Goal: Communication & Community: Answer question/provide support

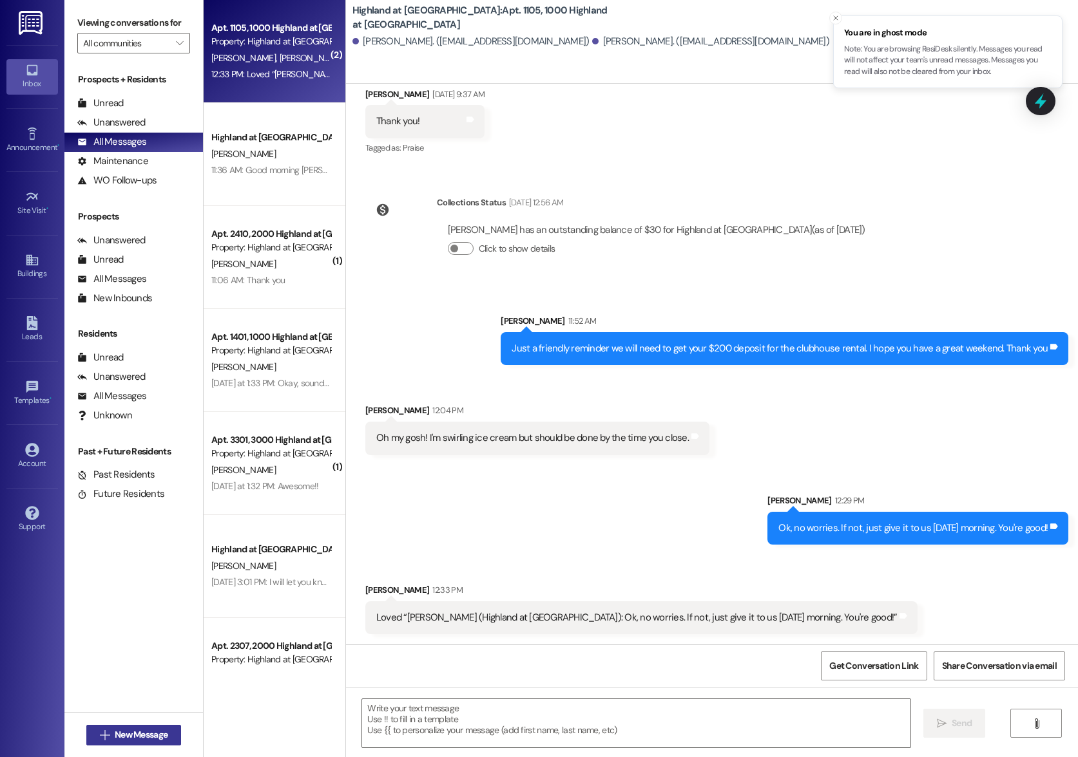
click at [126, 741] on span "New Message" at bounding box center [141, 735] width 53 height 14
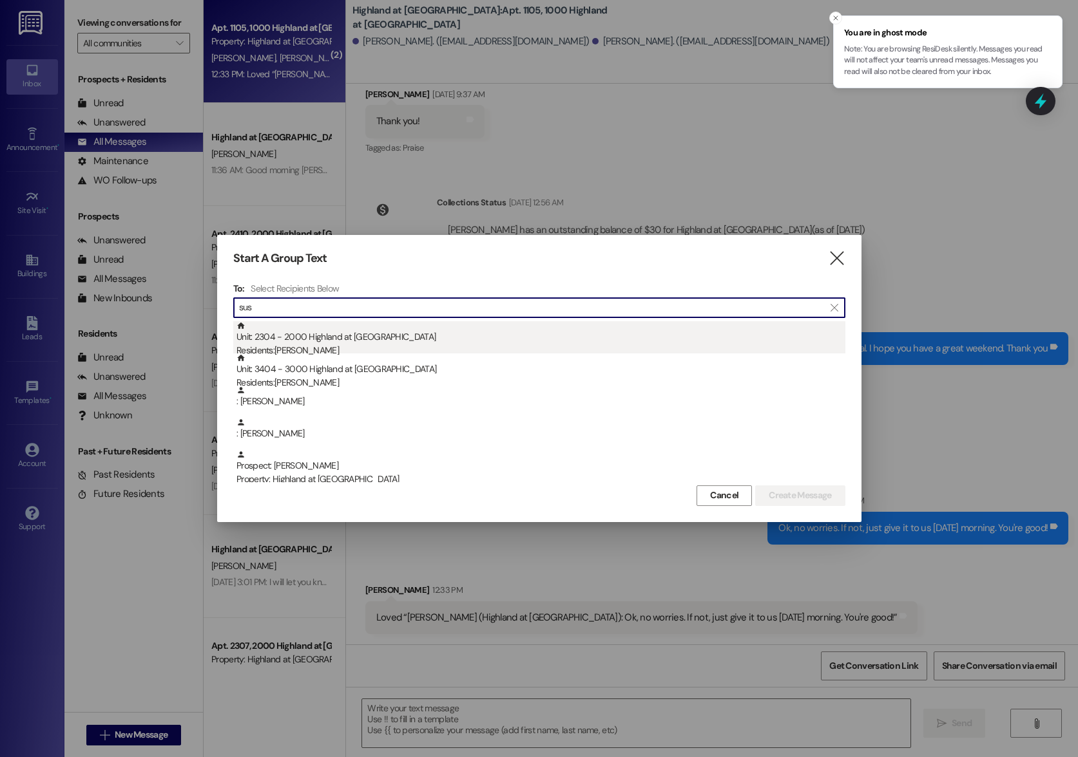
type input "sus"
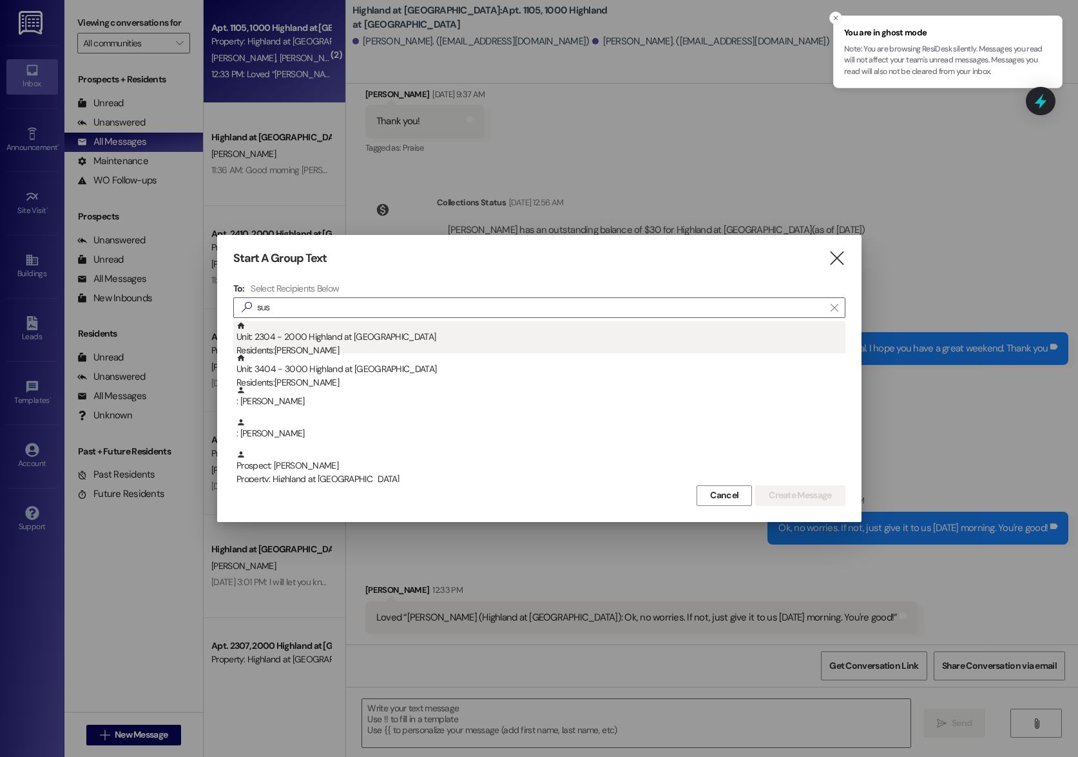
click at [318, 349] on div "Residents: [PERSON_NAME]" at bounding box center [540, 351] width 609 height 14
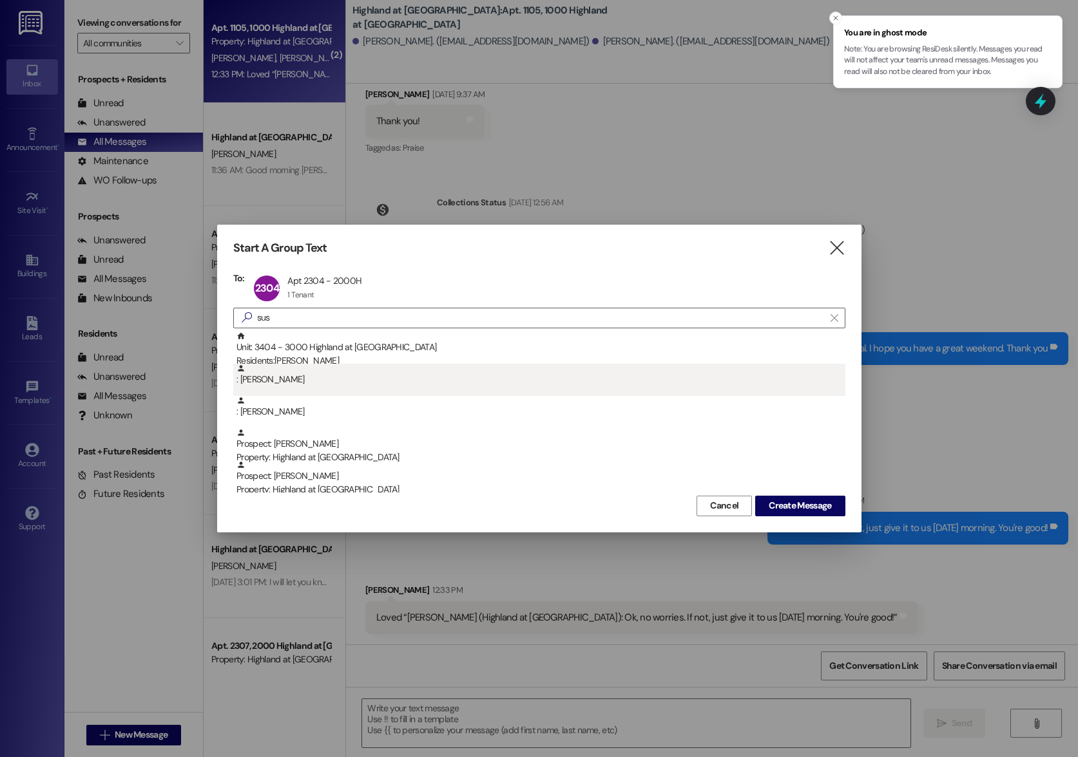
click at [300, 390] on div ": [PERSON_NAME]" at bounding box center [539, 380] width 612 height 32
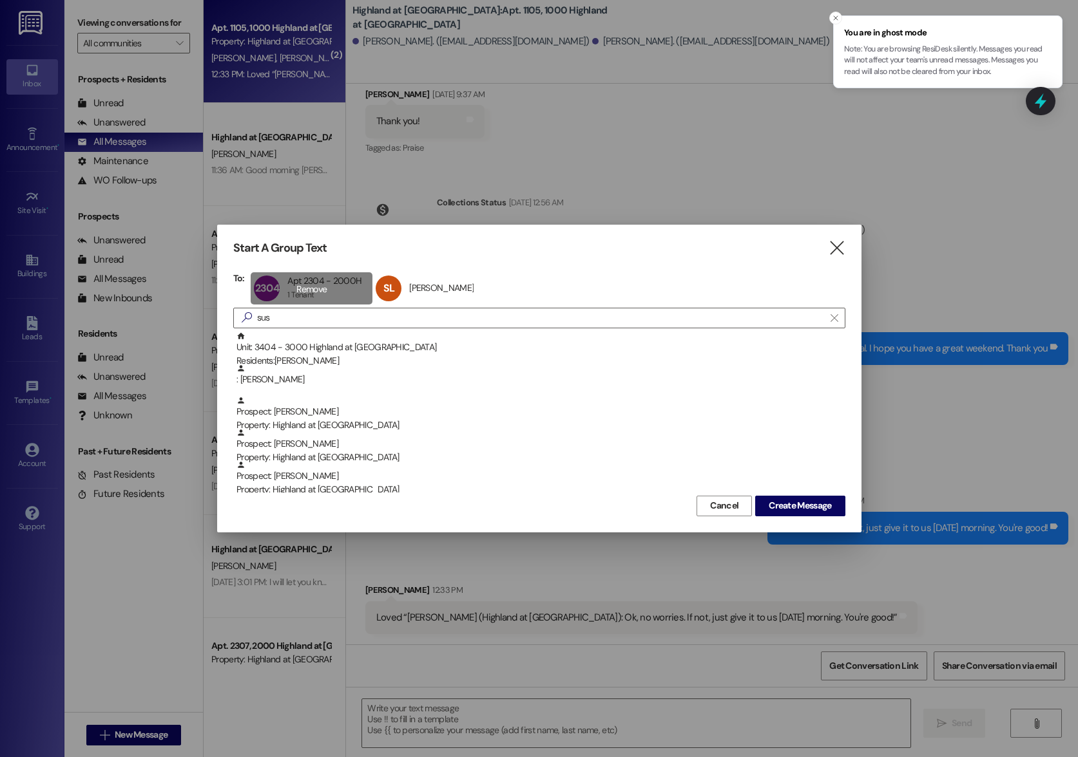
click at [298, 285] on div "2304 Apt 2304 - 2000H Apt 2304 - 2000H 1 Tenant 1 Tenant click to remove" at bounding box center [312, 288] width 122 height 32
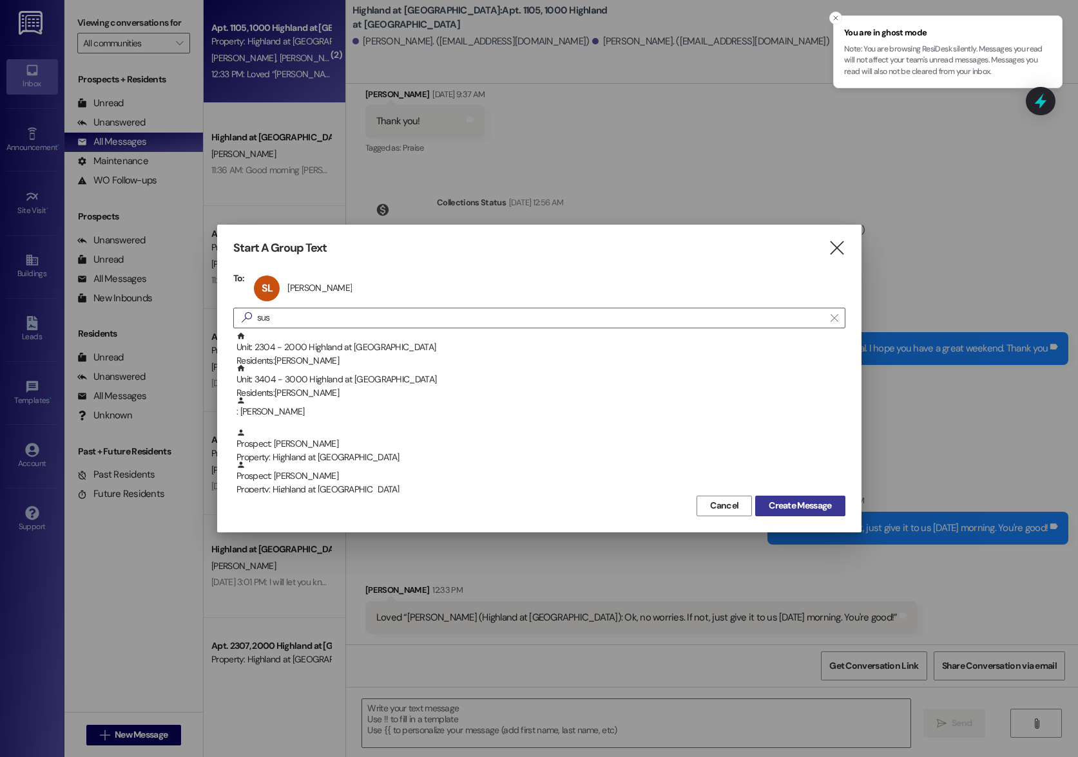
click at [821, 512] on span "Create Message" at bounding box center [799, 506] width 62 height 14
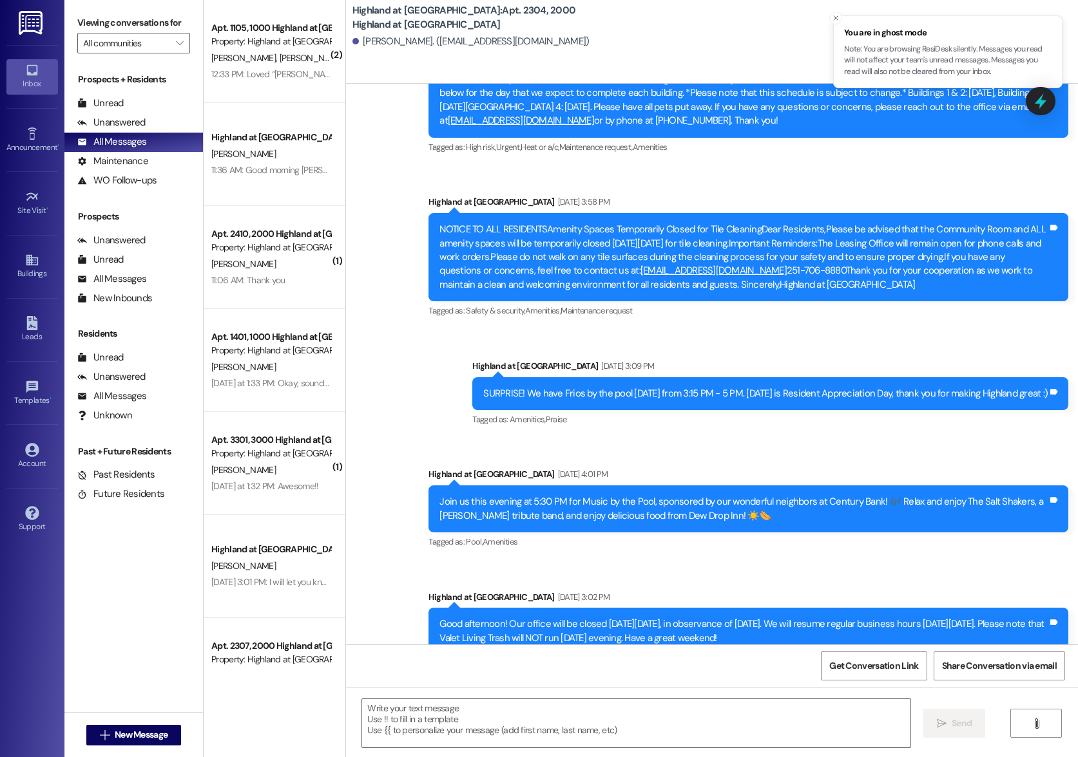
scroll to position [33877, 0]
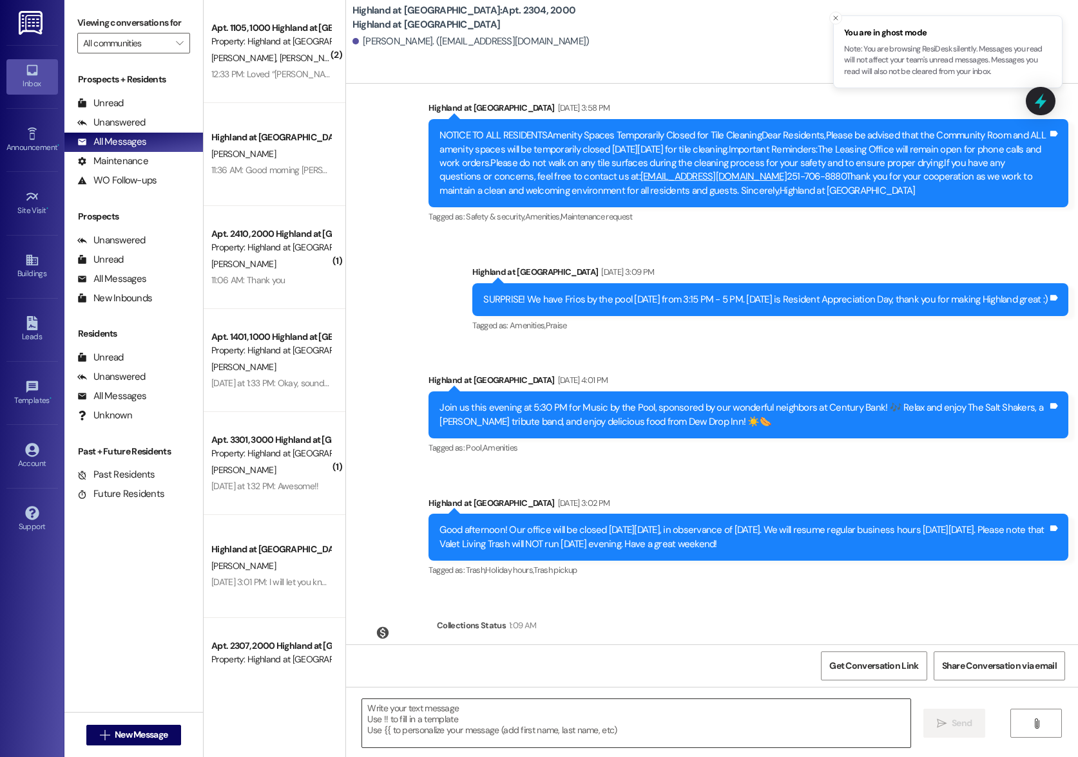
click at [653, 725] on textarea at bounding box center [635, 723] width 547 height 48
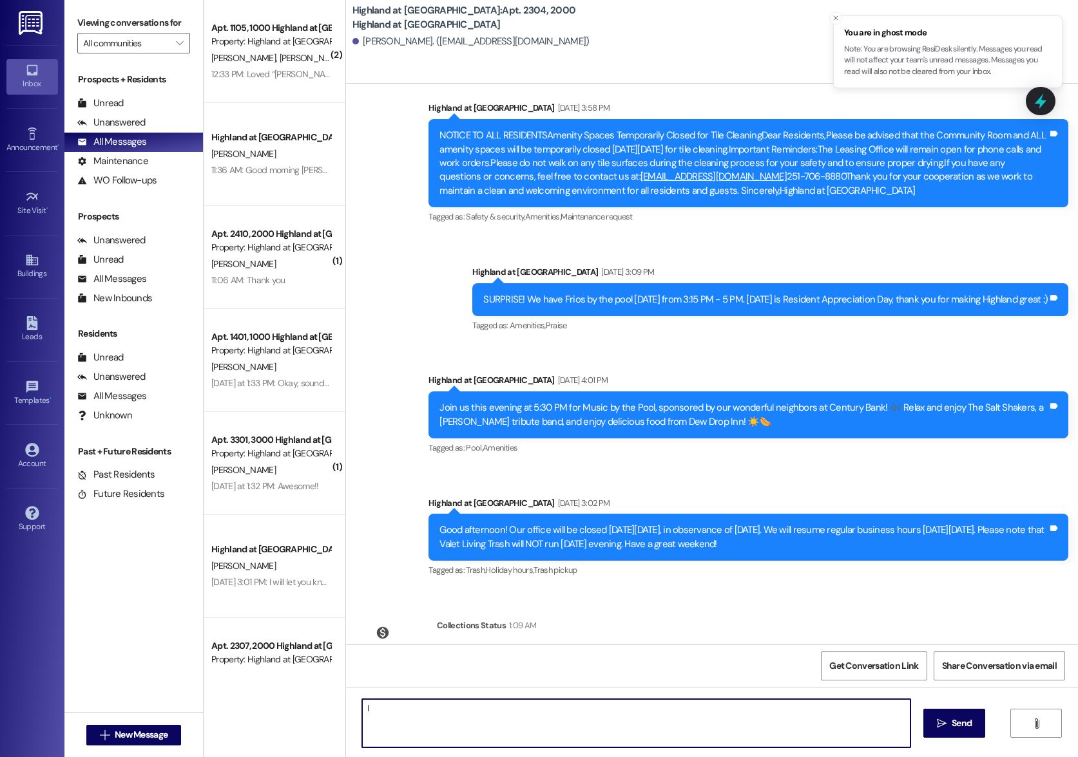
type textarea "I"
type textarea "This is [PERSON_NAME] from the office, I was just checking in to see if you wer…"
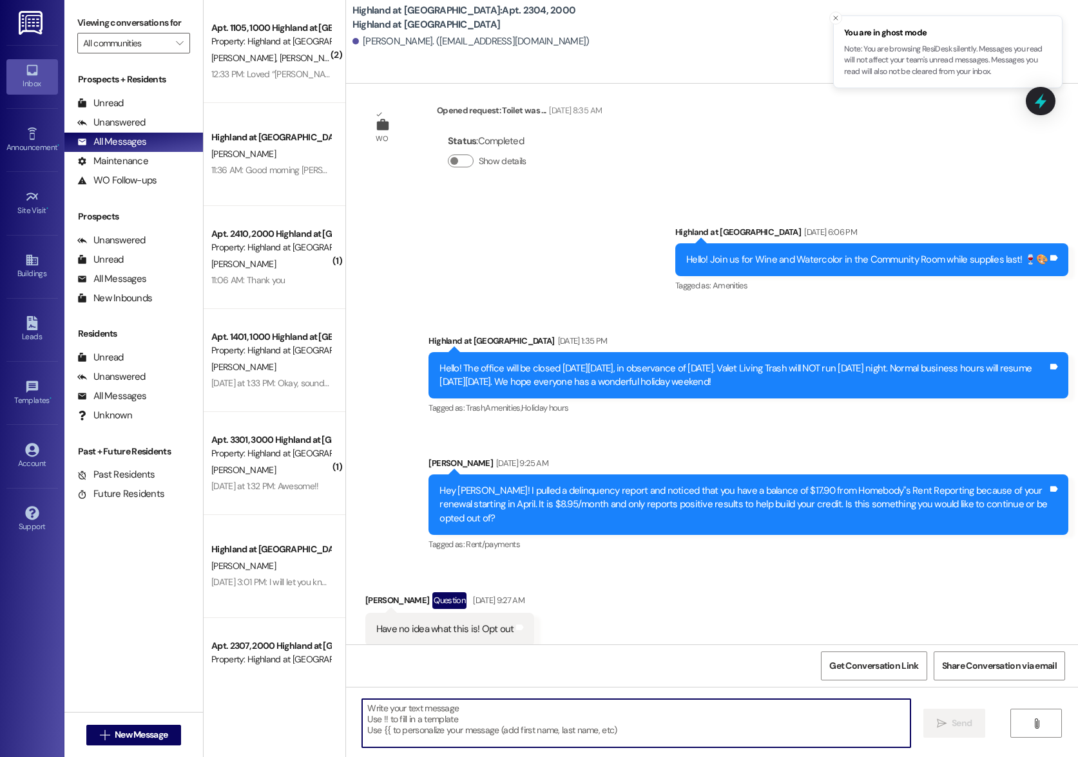
scroll to position [31295, 0]
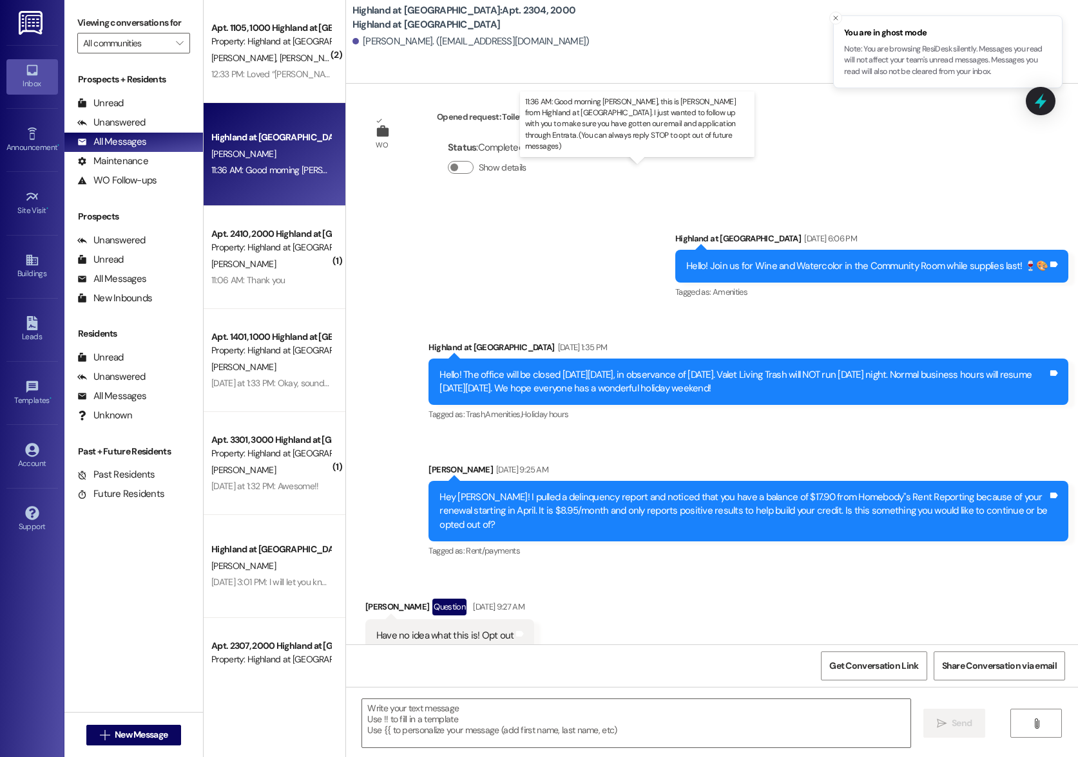
click at [285, 169] on div "11:36 AM: Good morning [PERSON_NAME], this is [PERSON_NAME] from Highland at [G…" at bounding box center [719, 170] width 1017 height 12
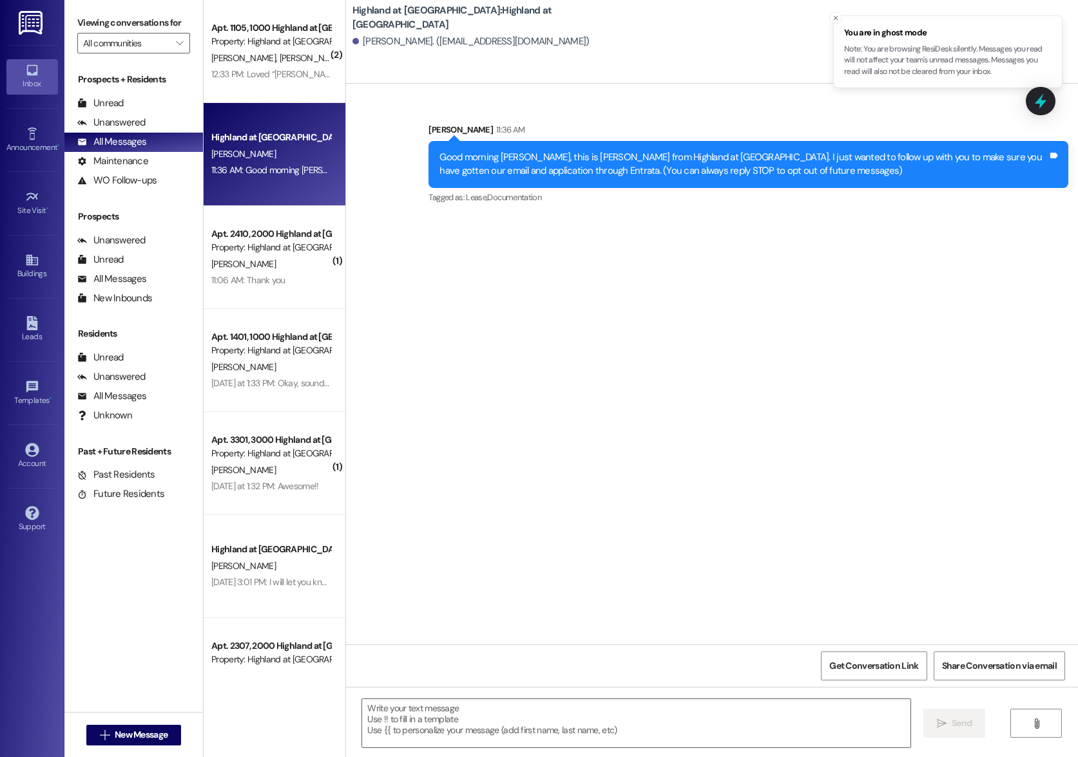
scroll to position [0, 0]
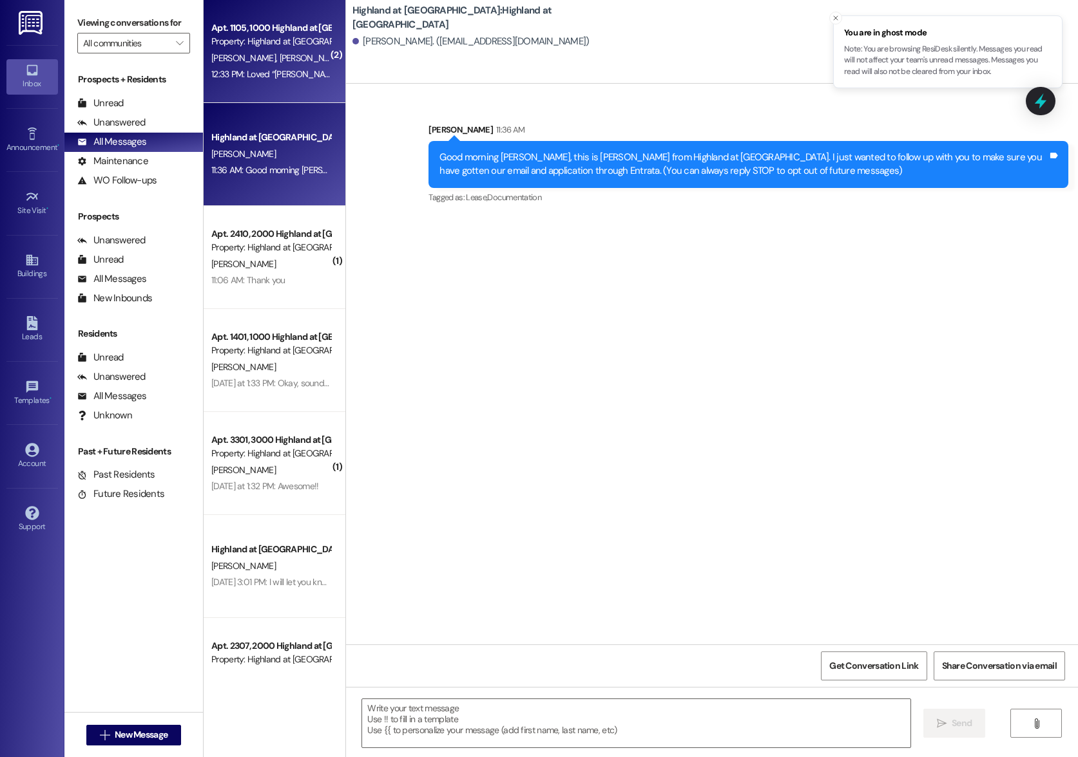
click at [243, 69] on div "12:33 PM: Loved “[PERSON_NAME] (Highland at [GEOGRAPHIC_DATA]): Ok, no worries.…" at bounding box center [467, 74] width 512 height 12
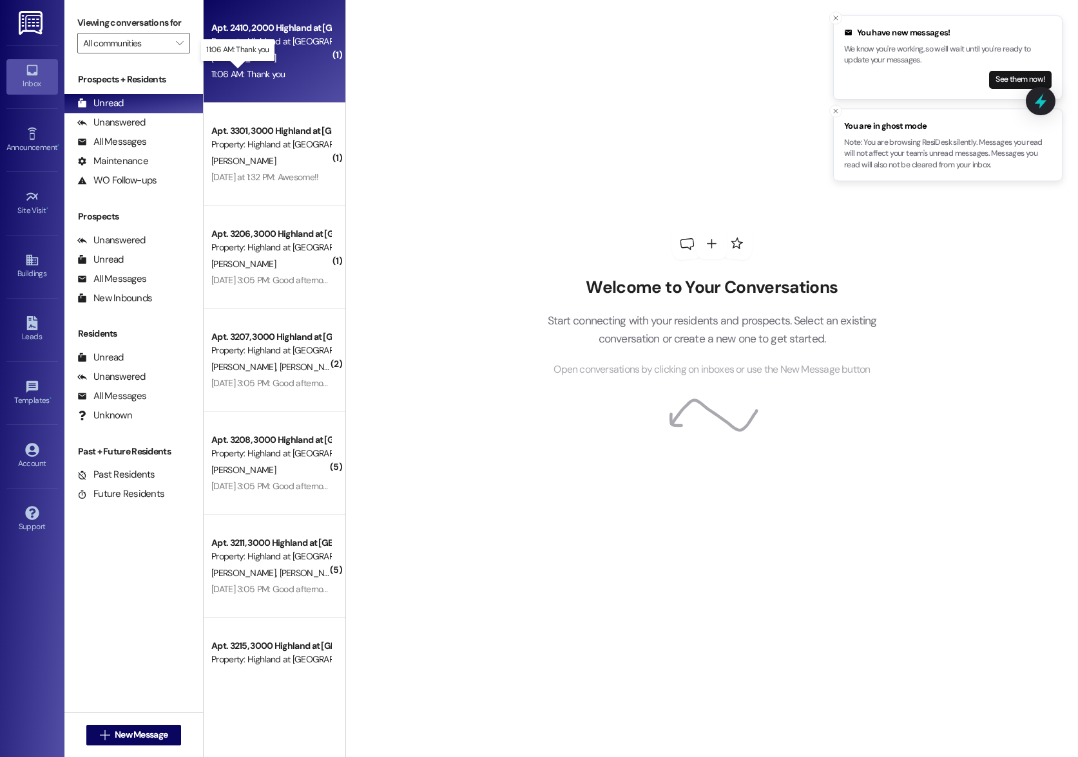
click at [272, 68] on div "11:06 AM: Thank you 11:06 AM: Thank you" at bounding box center [248, 74] width 74 height 12
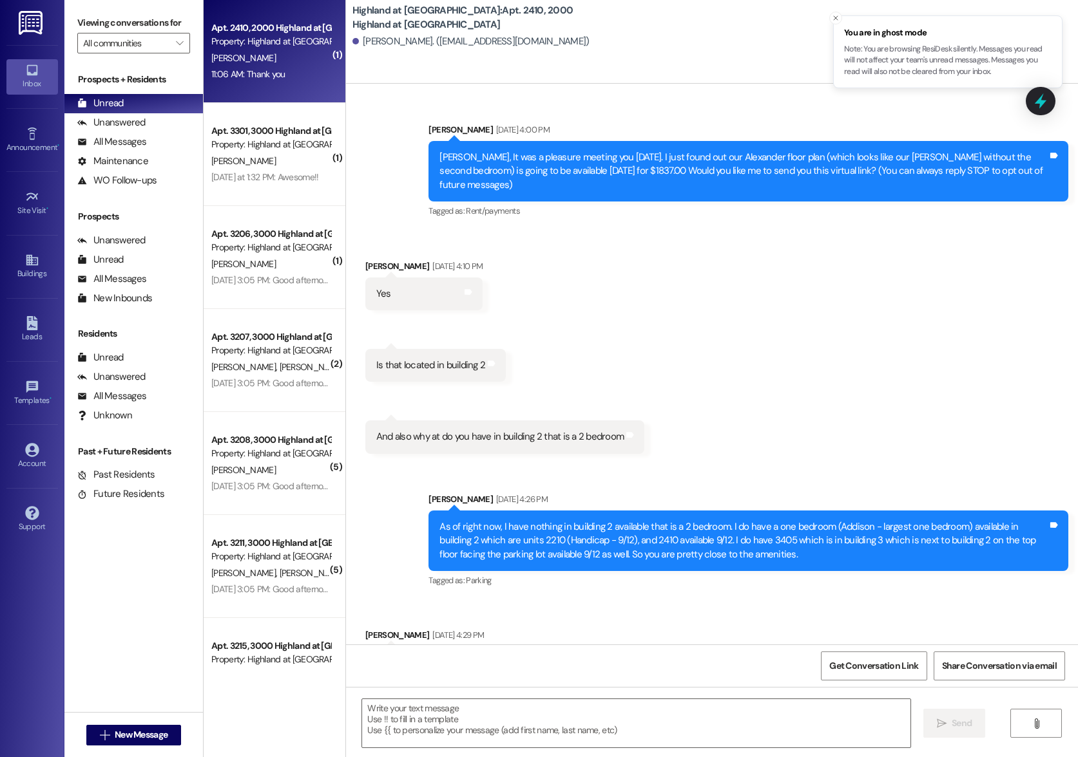
scroll to position [1578, 0]
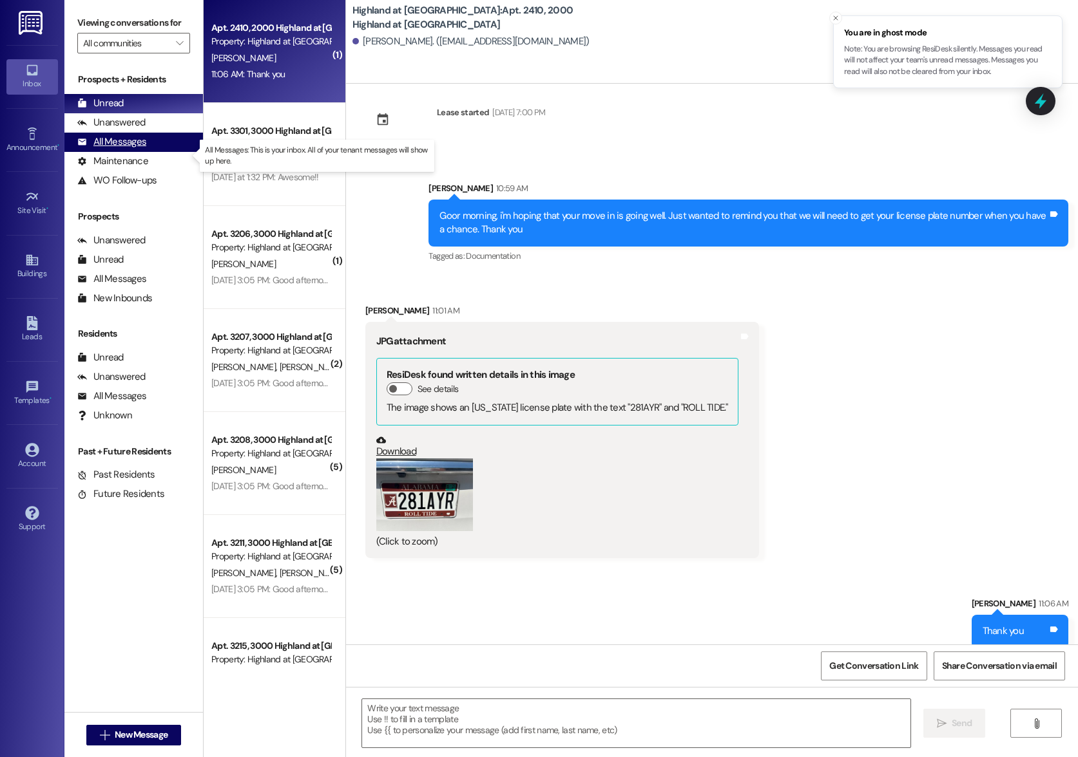
drag, startPoint x: 136, startPoint y: 151, endPoint x: 164, endPoint y: 147, distance: 28.7
click at [136, 149] on div "All Messages" at bounding box center [111, 142] width 69 height 14
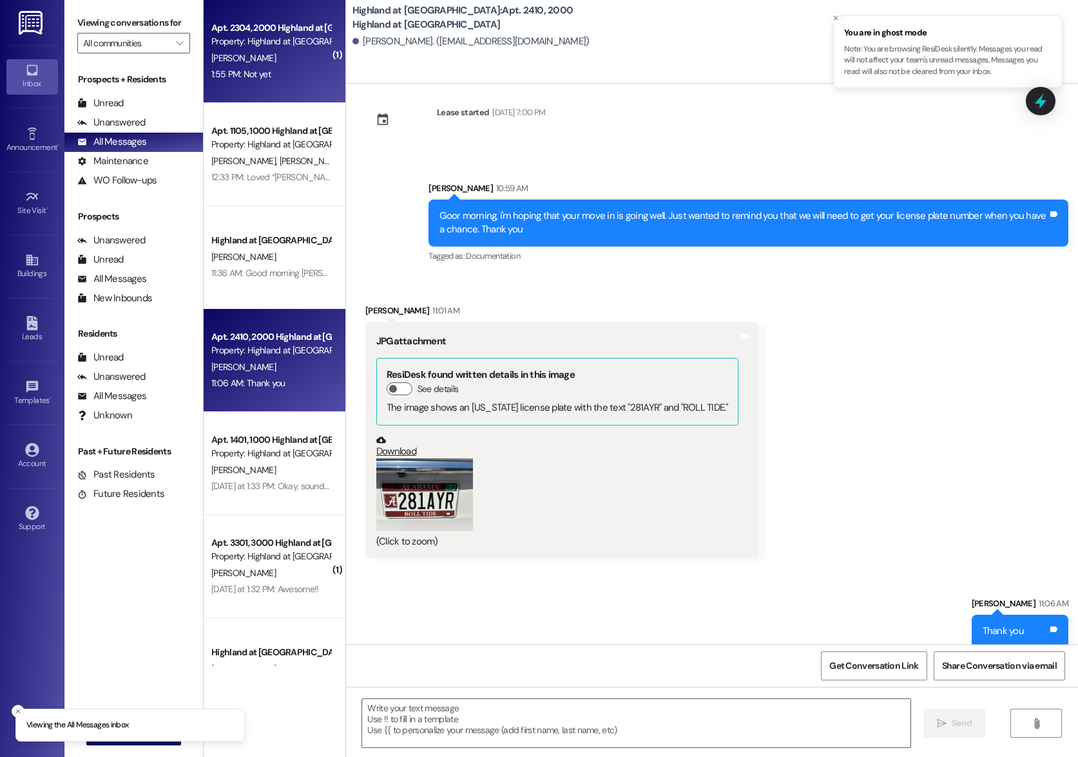
click at [258, 41] on div "Property: Highland at [GEOGRAPHIC_DATA]" at bounding box center [270, 42] width 119 height 14
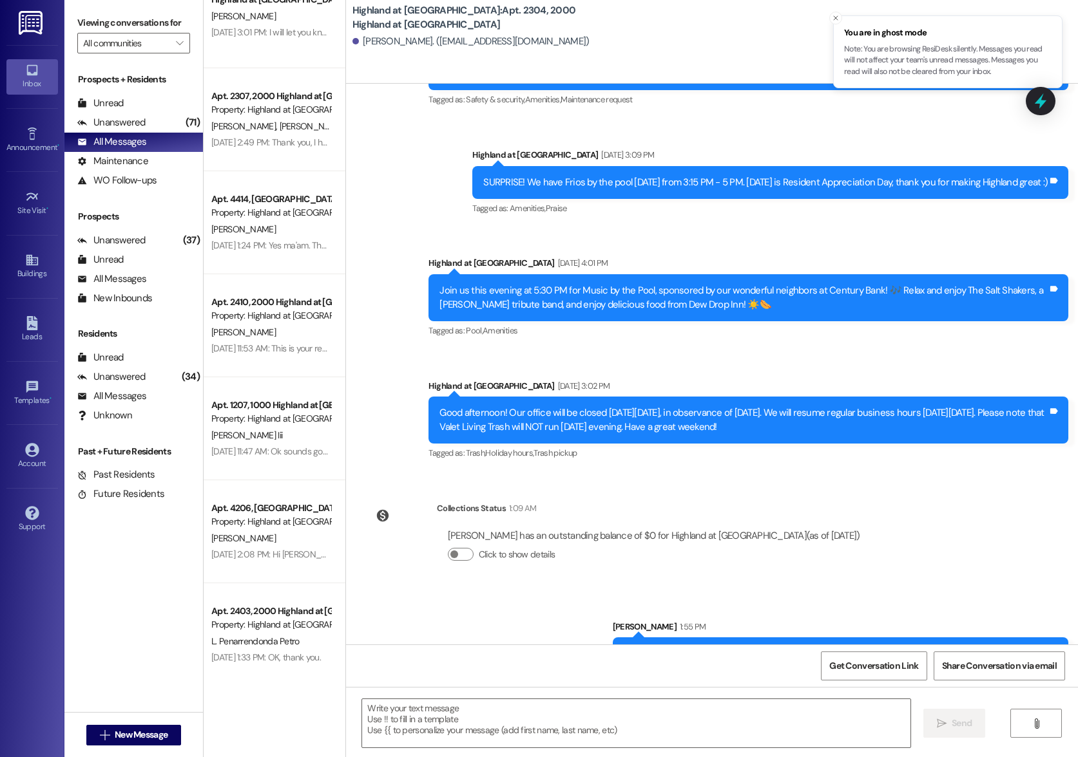
scroll to position [33964, 0]
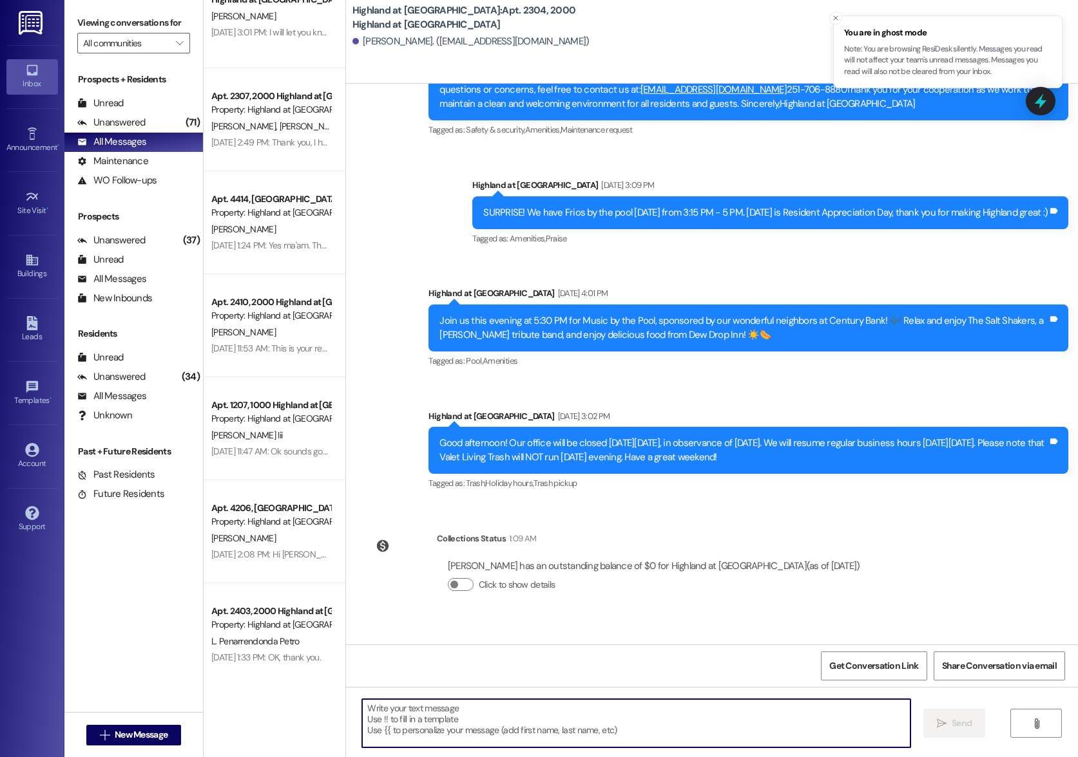
click at [660, 718] on textarea at bounding box center [635, 723] width 547 height 48
type textarea "y"
type textarea "Would you like me to come by?"
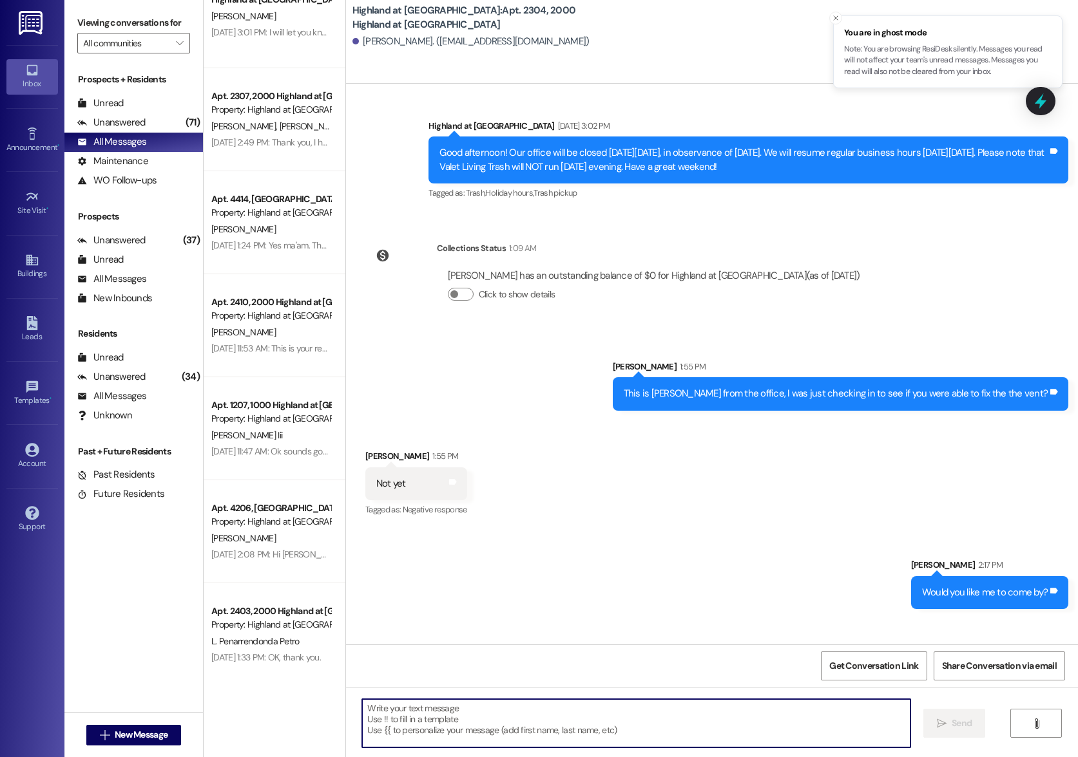
scroll to position [34255, 0]
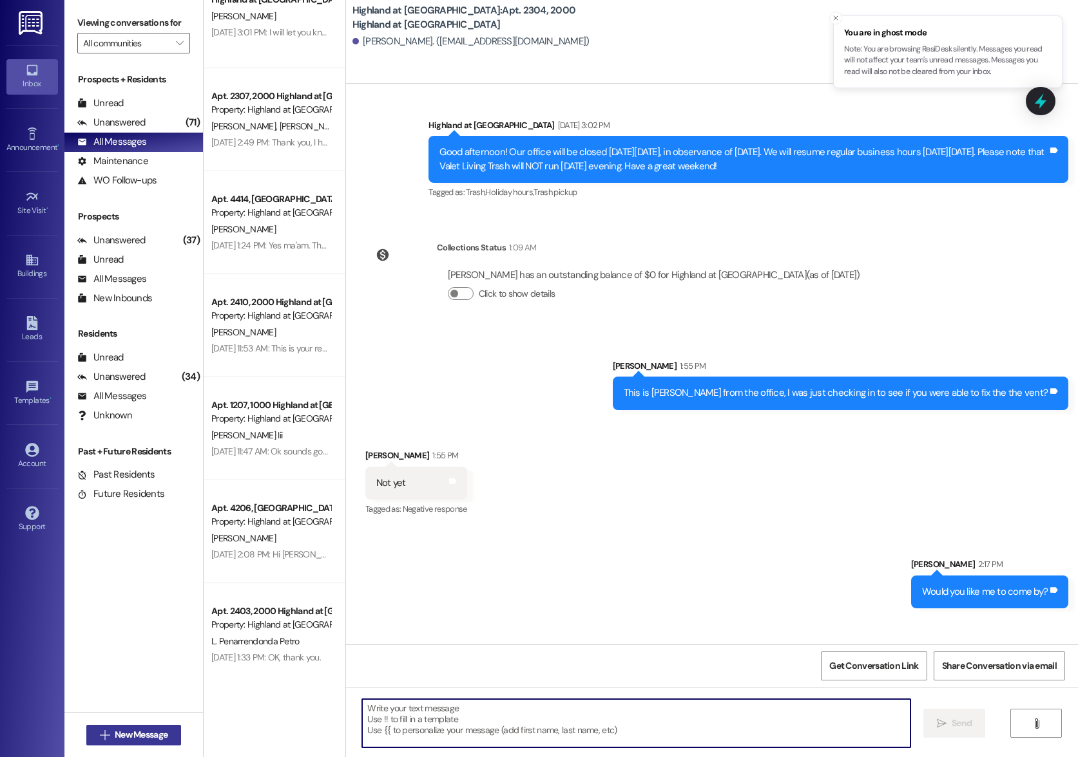
click at [138, 734] on span "New Message" at bounding box center [141, 735] width 53 height 14
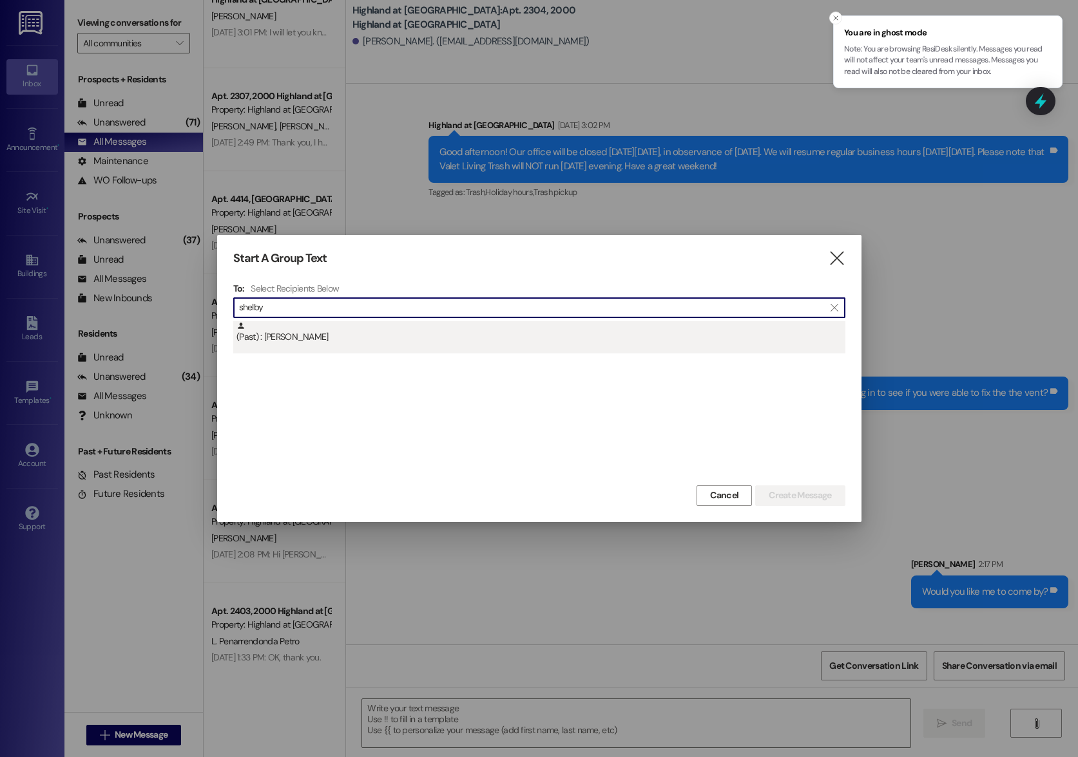
type input "shelby"
click at [281, 326] on div "(Past) : Shelby Jackson" at bounding box center [540, 332] width 609 height 23
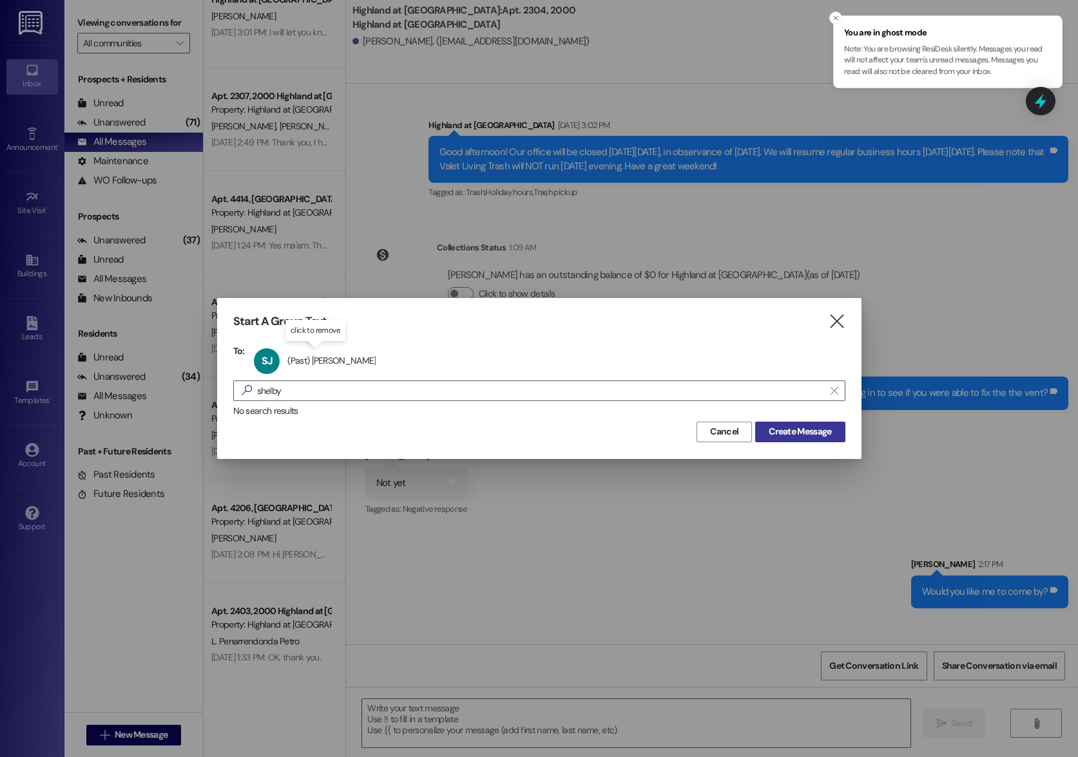
click at [809, 431] on span "Create Message" at bounding box center [799, 432] width 62 height 14
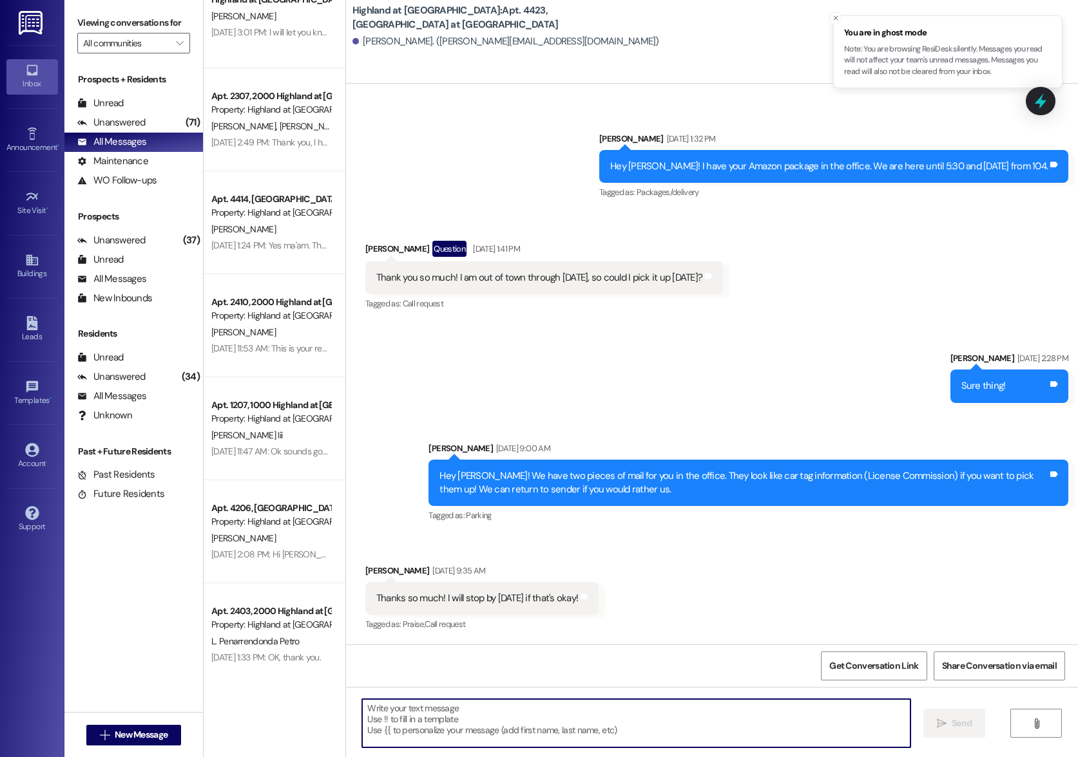
scroll to position [1038, 0]
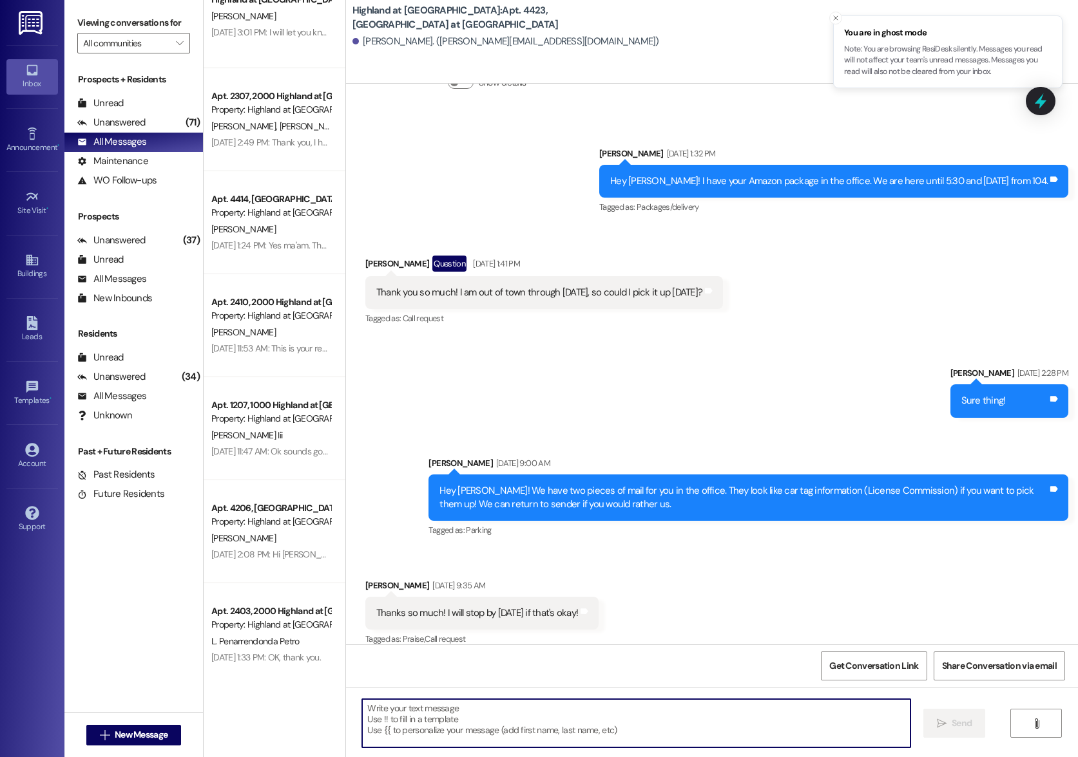
click at [531, 714] on textarea at bounding box center [635, 723] width 547 height 48
type textarea "i"
type textarea "Hi Shelby, we have a package for you in the office."
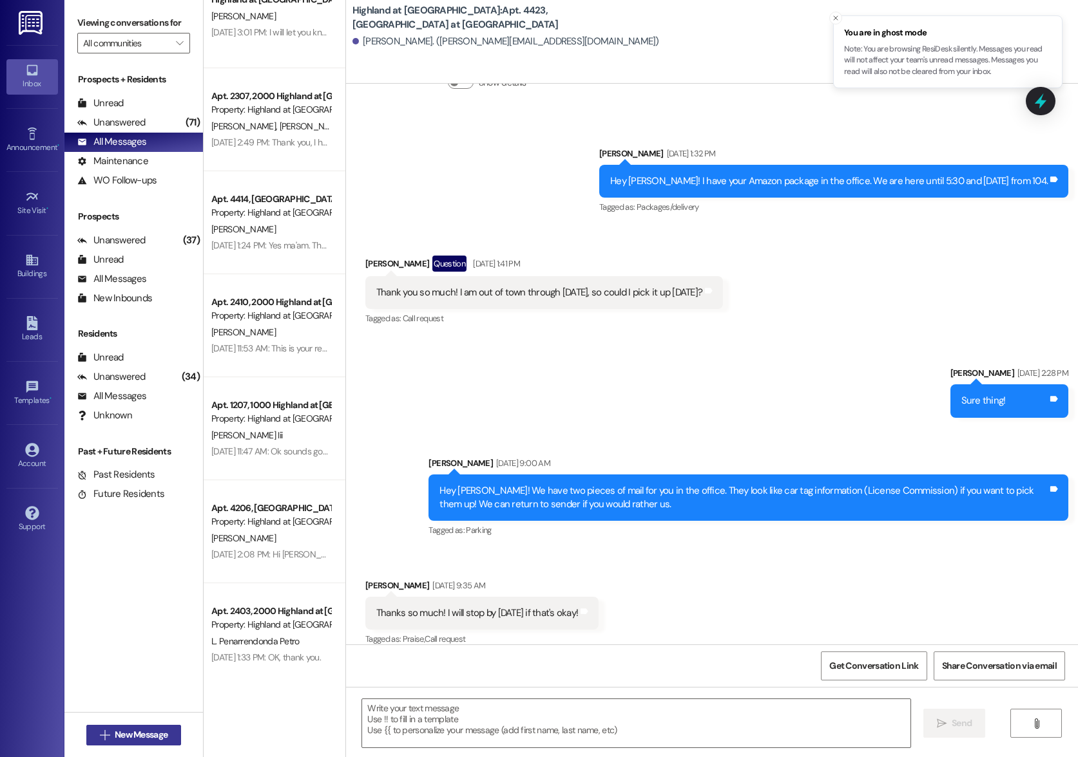
click at [142, 735] on span "New Message" at bounding box center [141, 735] width 53 height 14
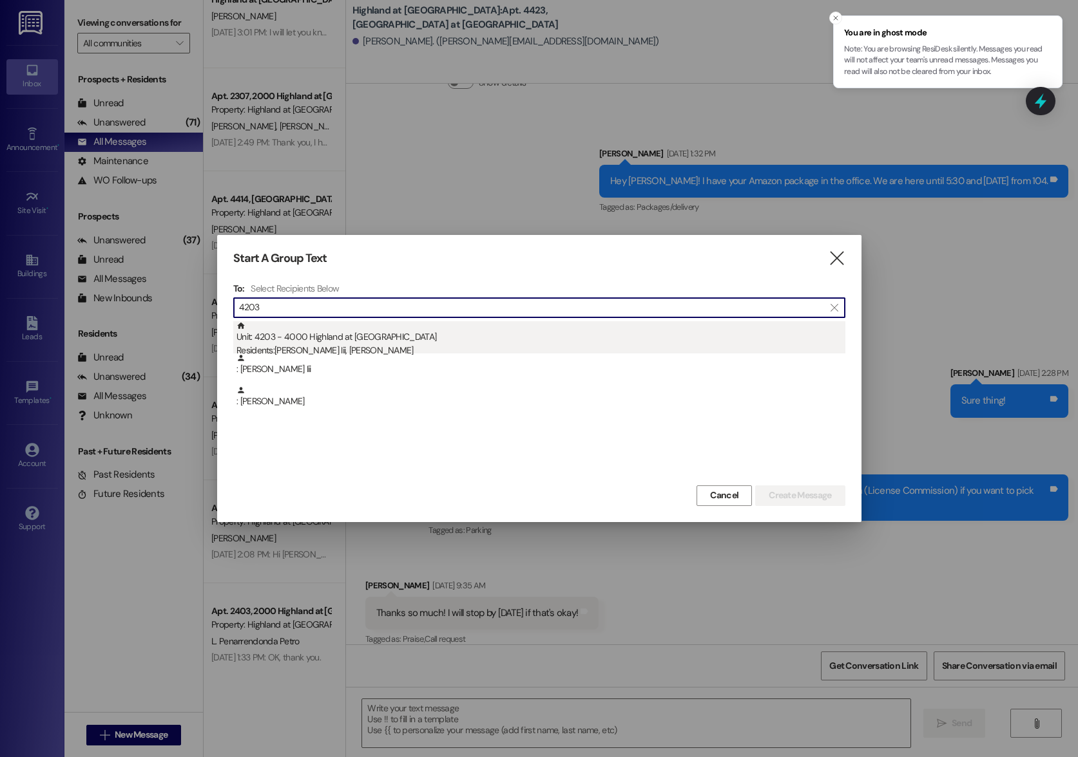
type input "4203"
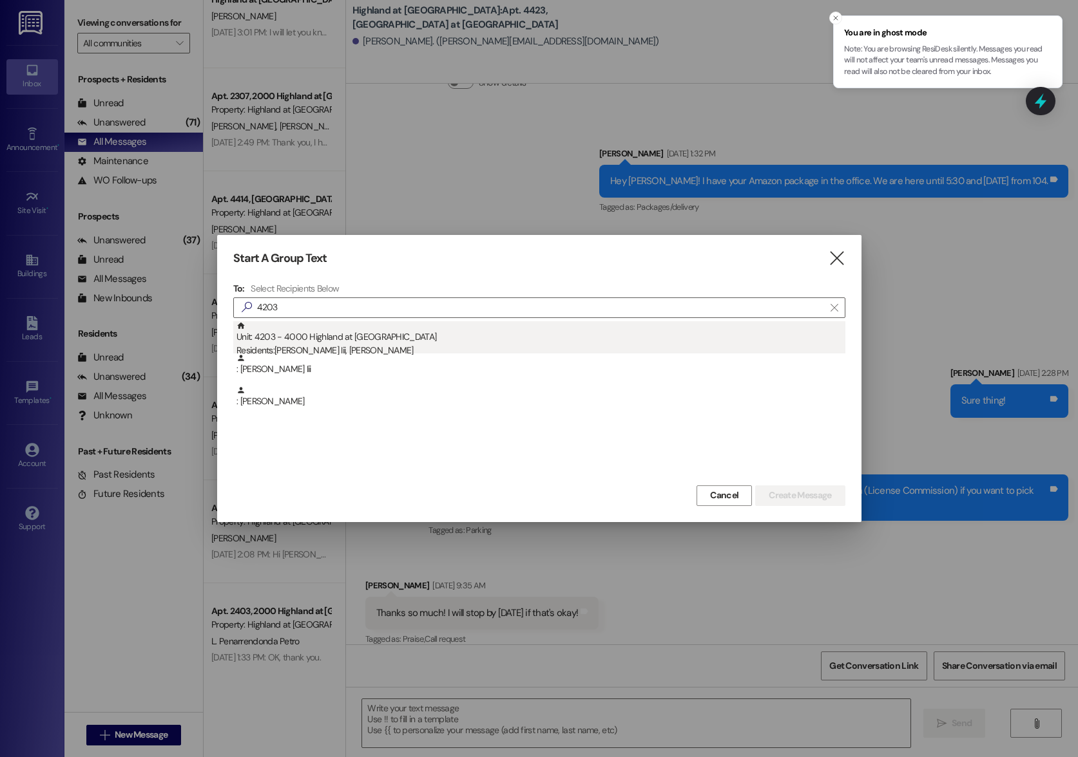
click at [351, 347] on div "Residents: Thomas Wallace Iii, Onica Wallace" at bounding box center [540, 351] width 609 height 14
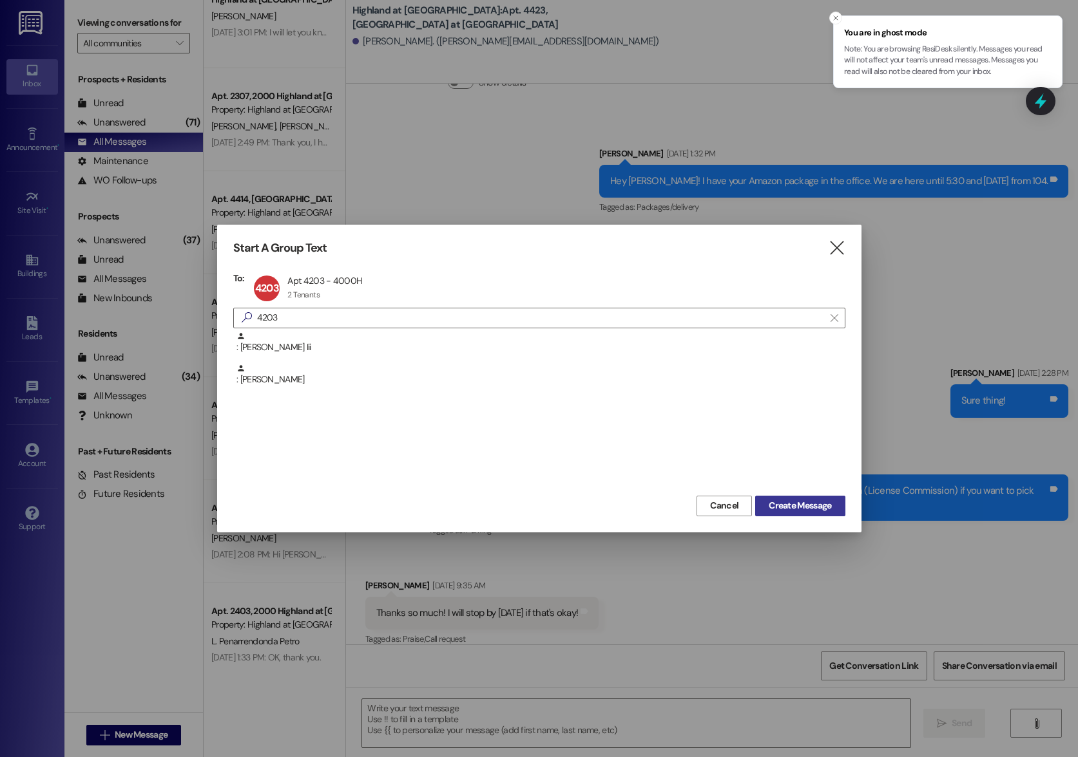
click at [815, 508] on span "Create Message" at bounding box center [799, 506] width 62 height 14
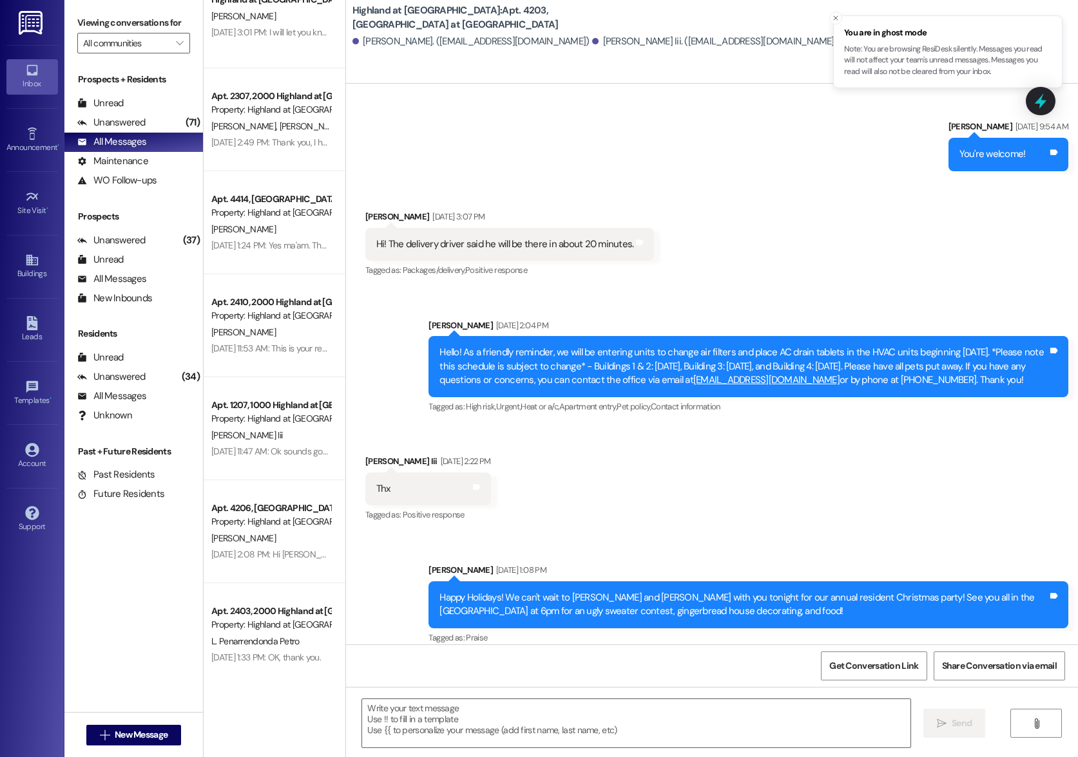
scroll to position [18412, 0]
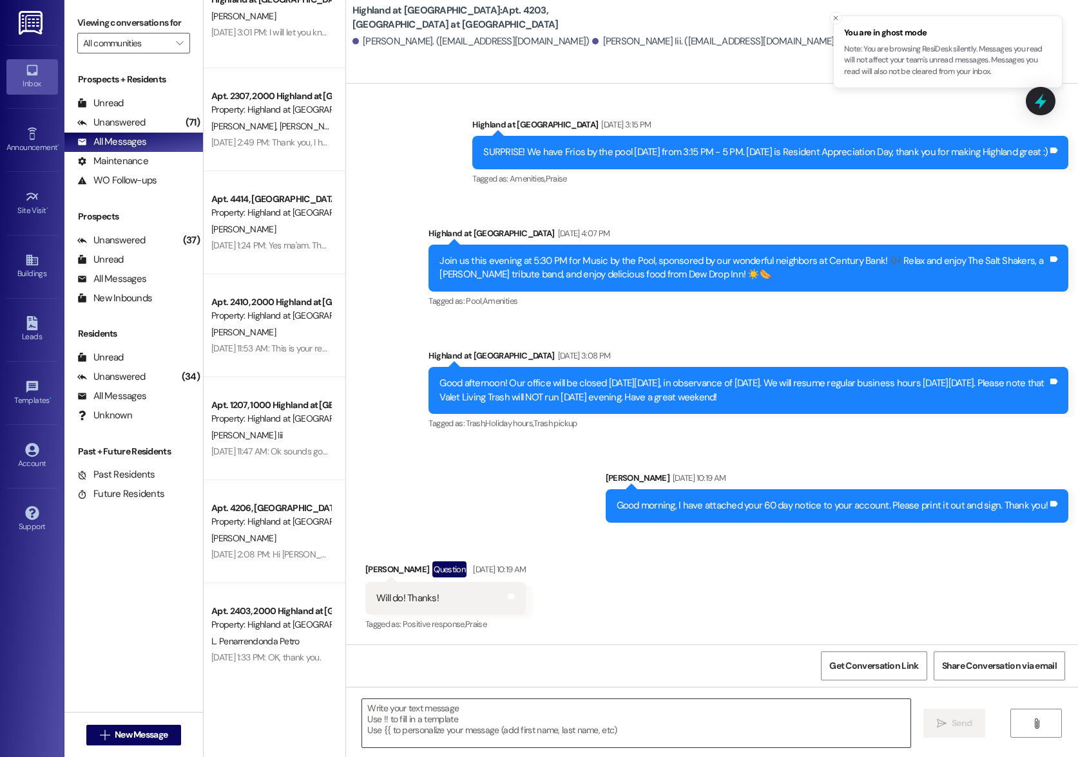
click at [548, 716] on textarea at bounding box center [635, 723] width 547 height 48
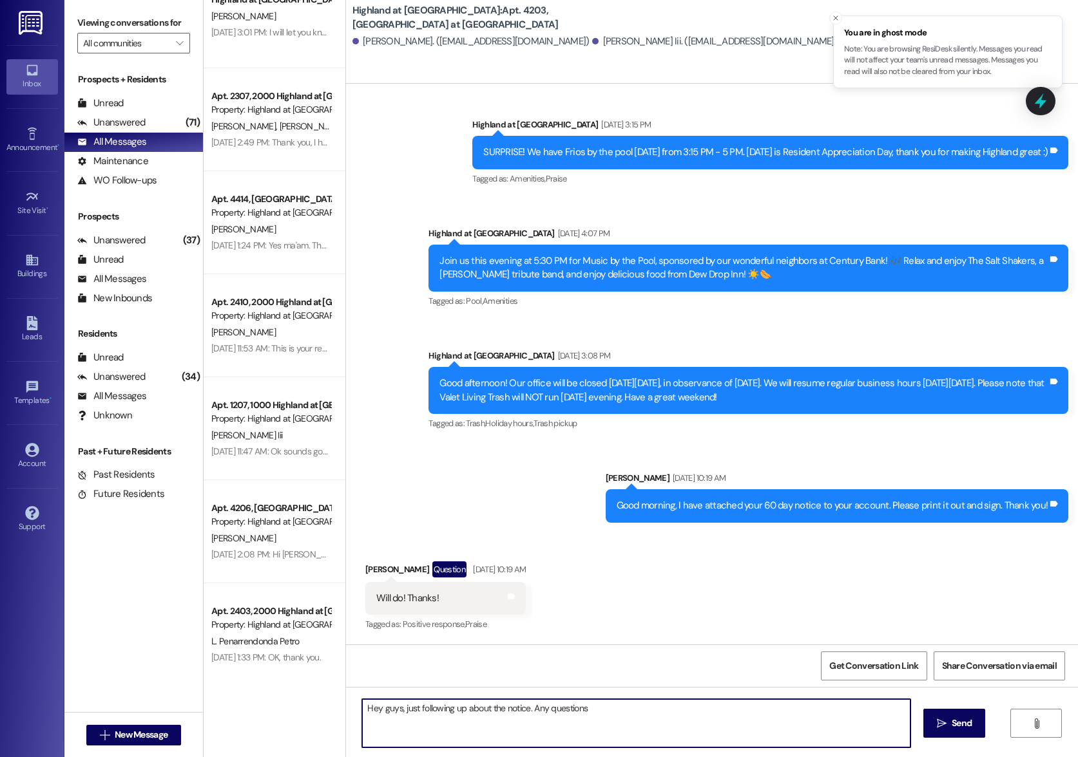
type textarea "Hey guys, just following up about the notice. Any questions?"
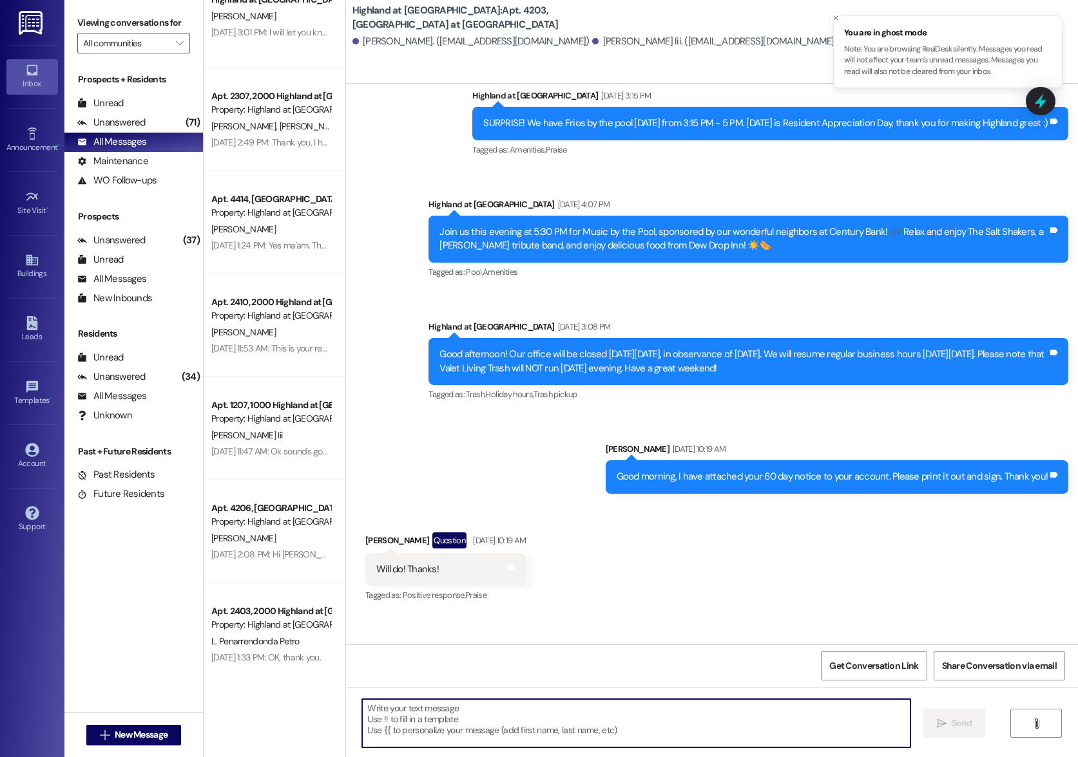
scroll to position [18502, 0]
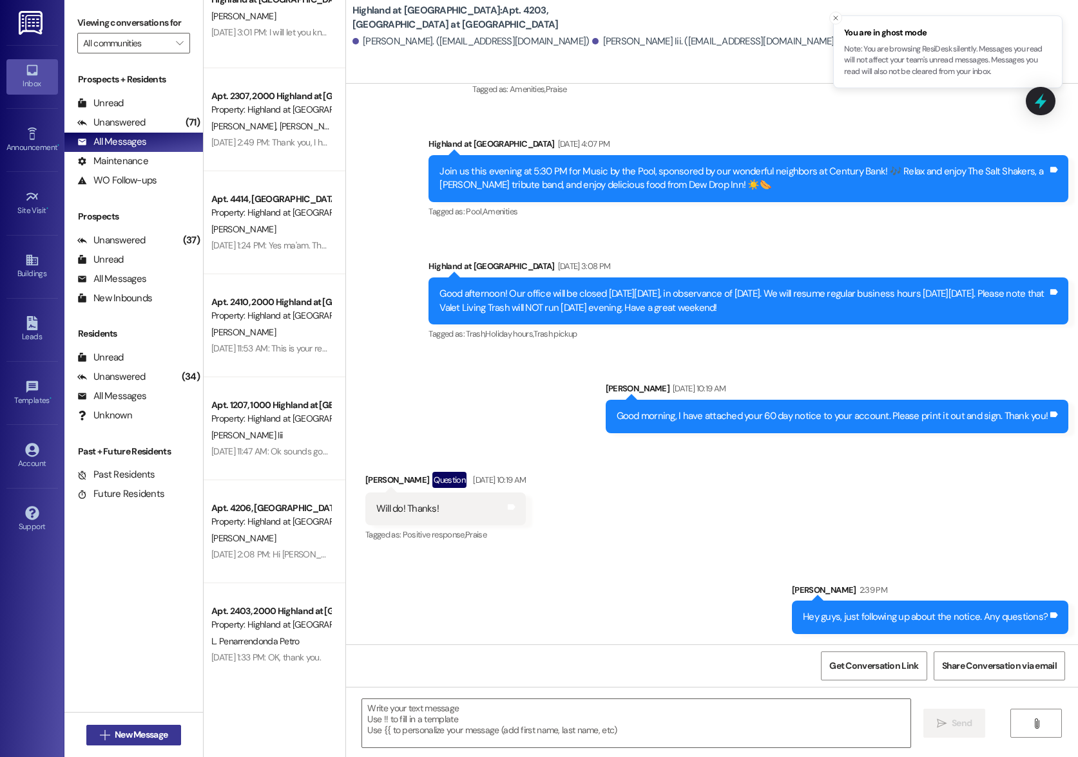
click at [152, 731] on span "New Message" at bounding box center [141, 735] width 53 height 14
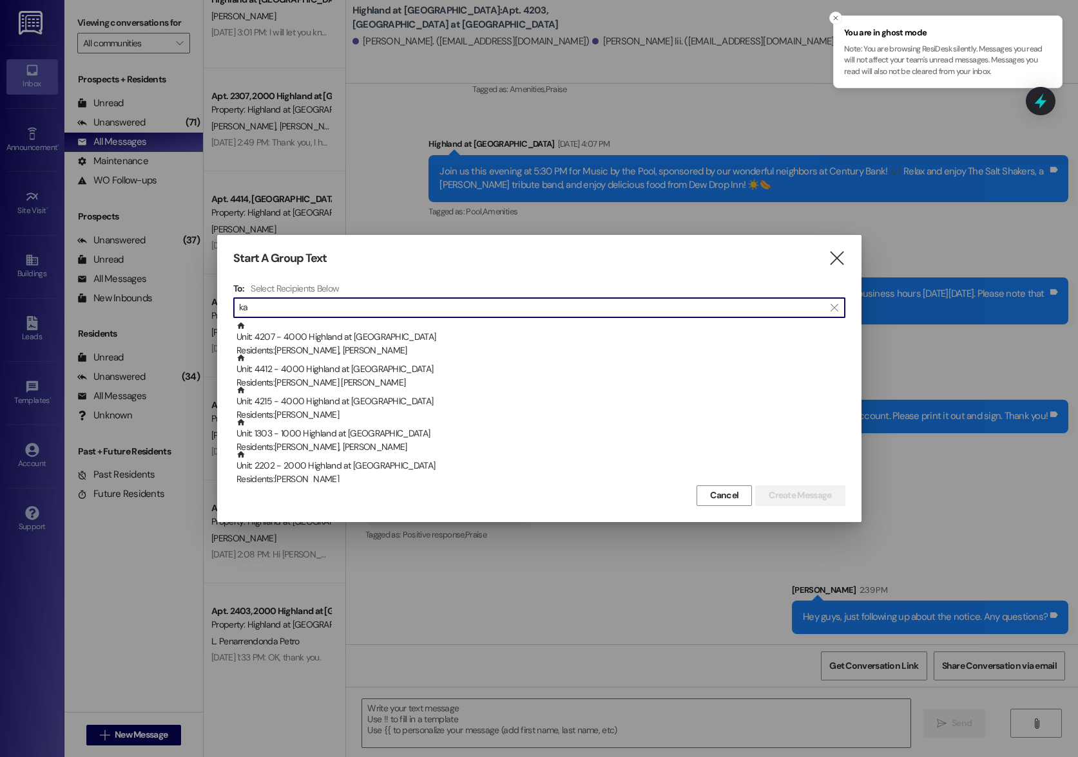
type input "k"
type input "2"
type input "K"
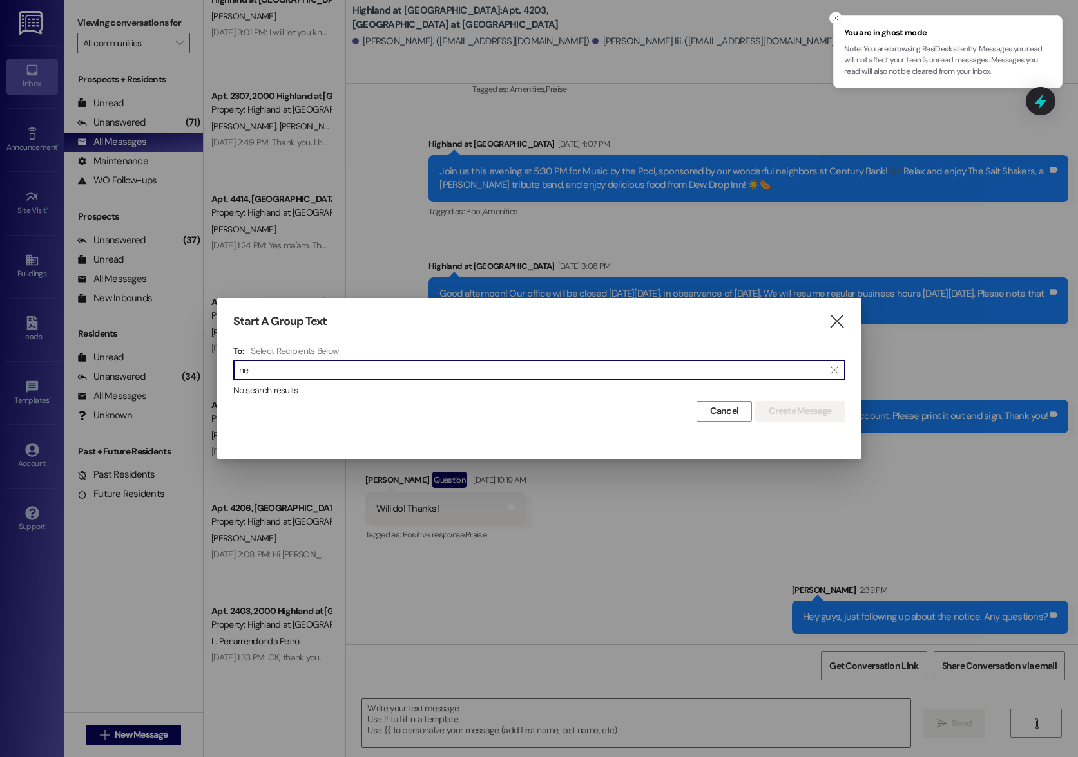
type input "n"
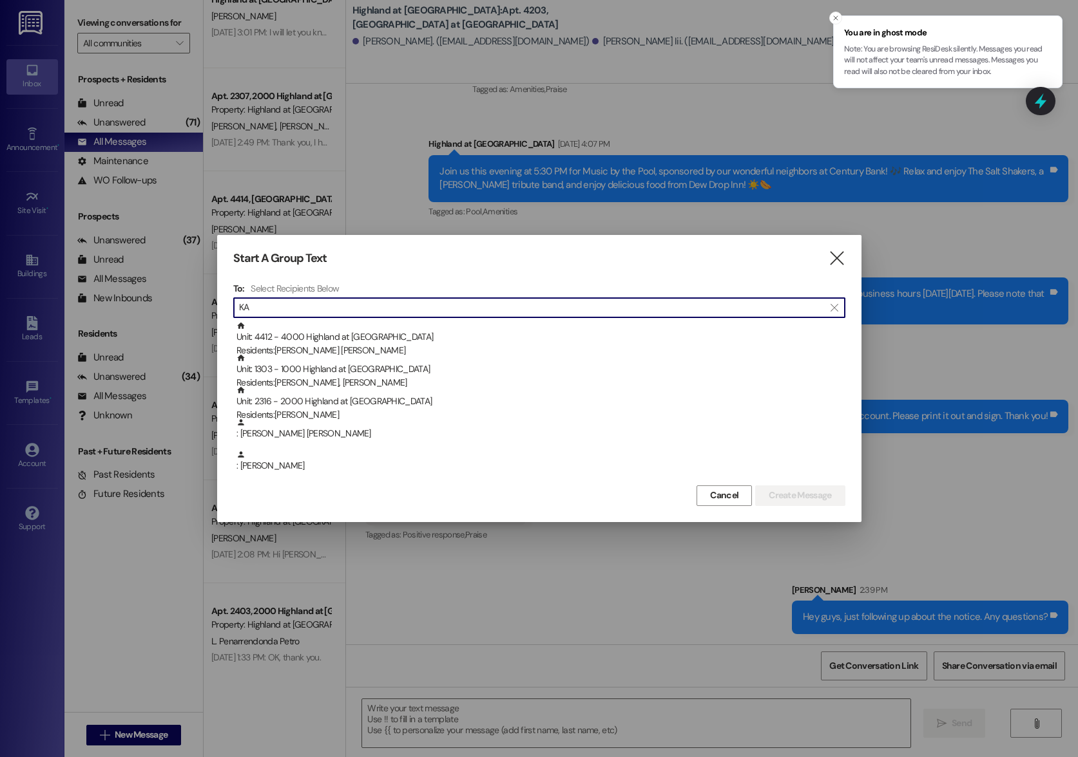
type input "K"
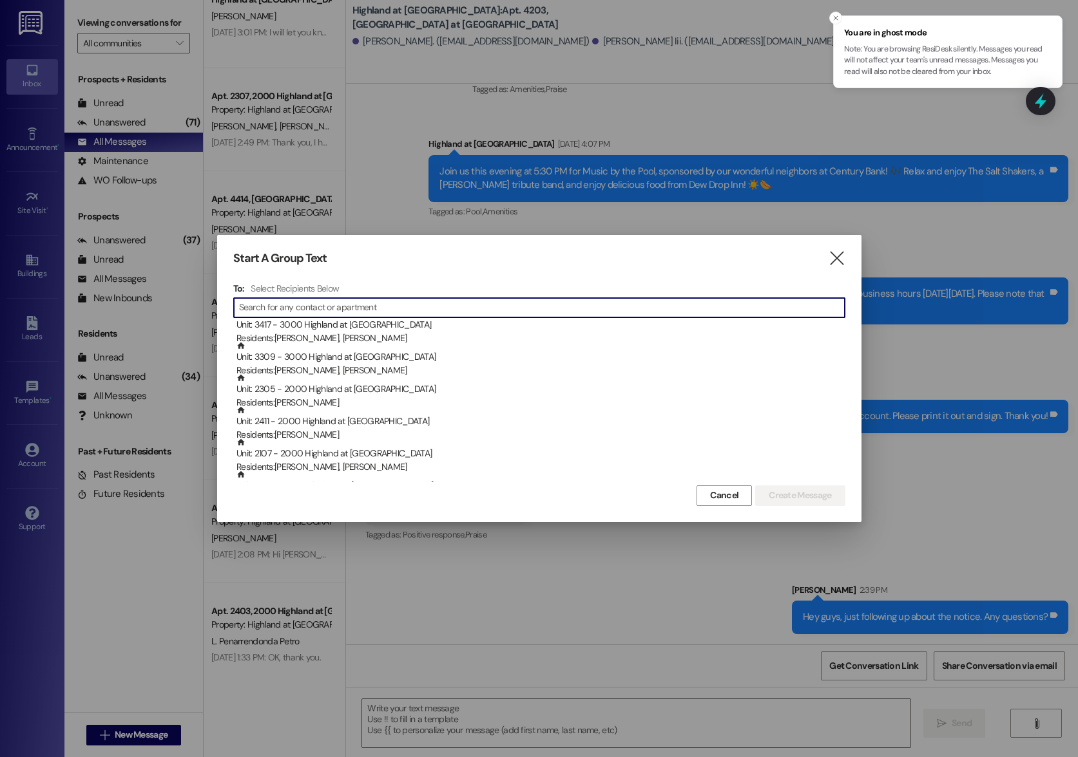
type input "k"
click at [833, 262] on icon "" at bounding box center [836, 259] width 17 height 14
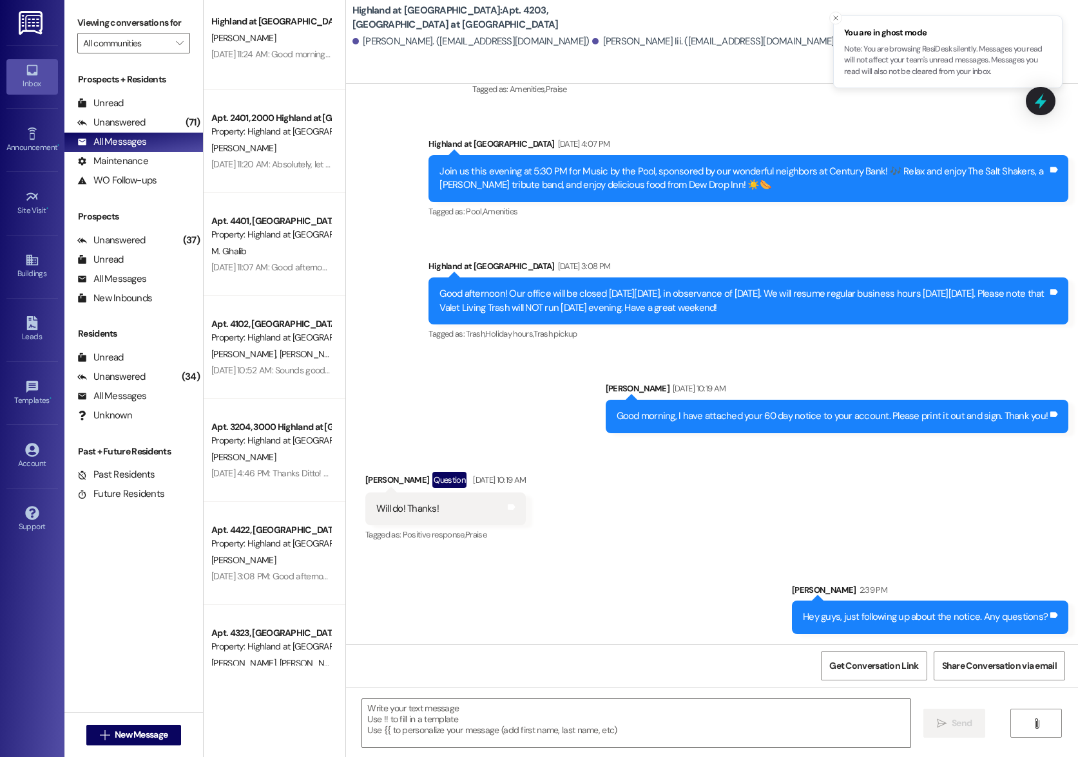
scroll to position [4449, 0]
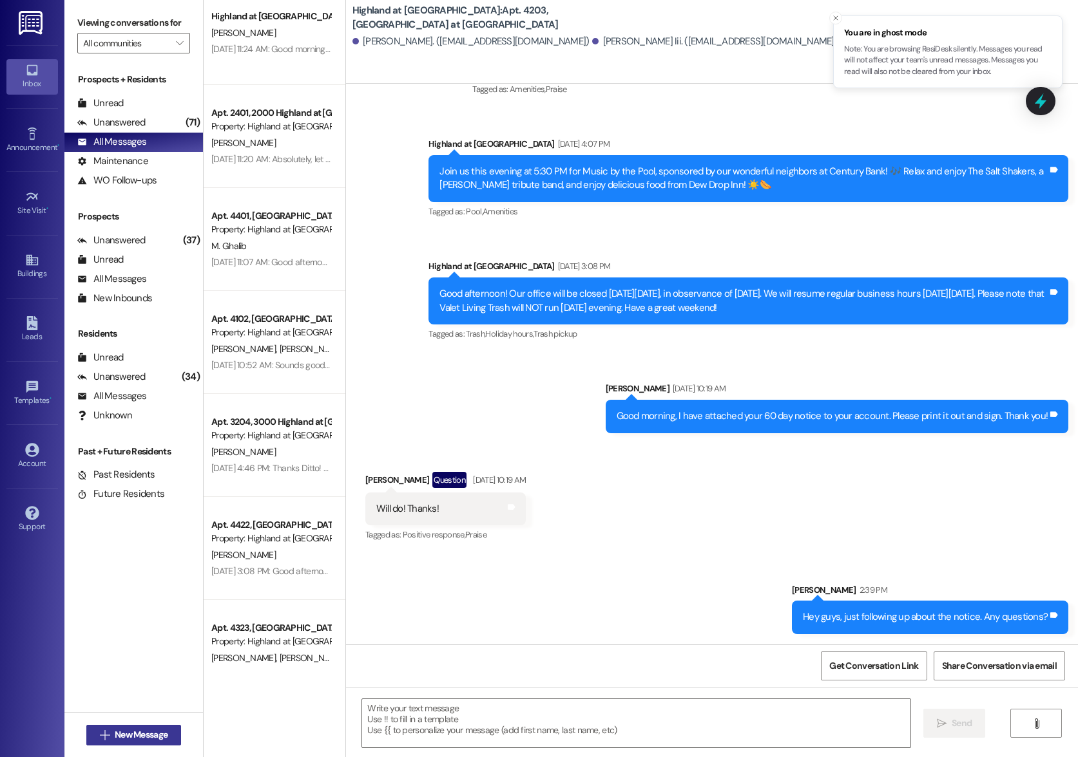
click at [126, 734] on span "New Message" at bounding box center [141, 735] width 53 height 14
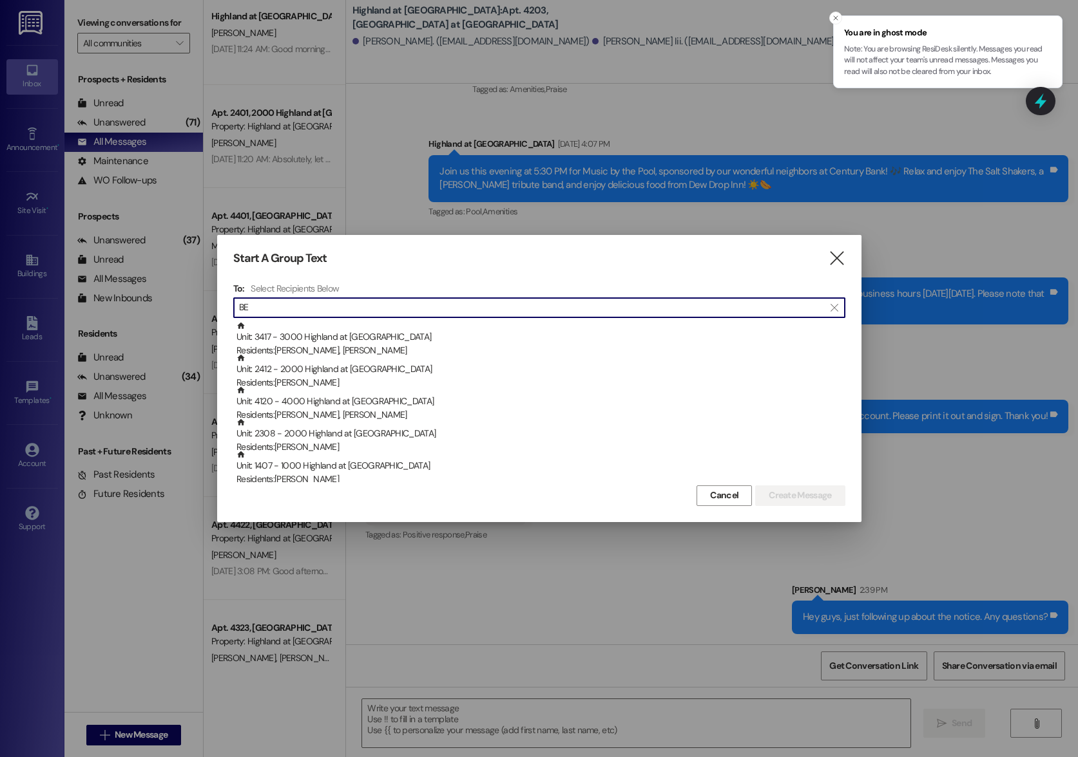
type input "B"
type input "4"
type input "3"
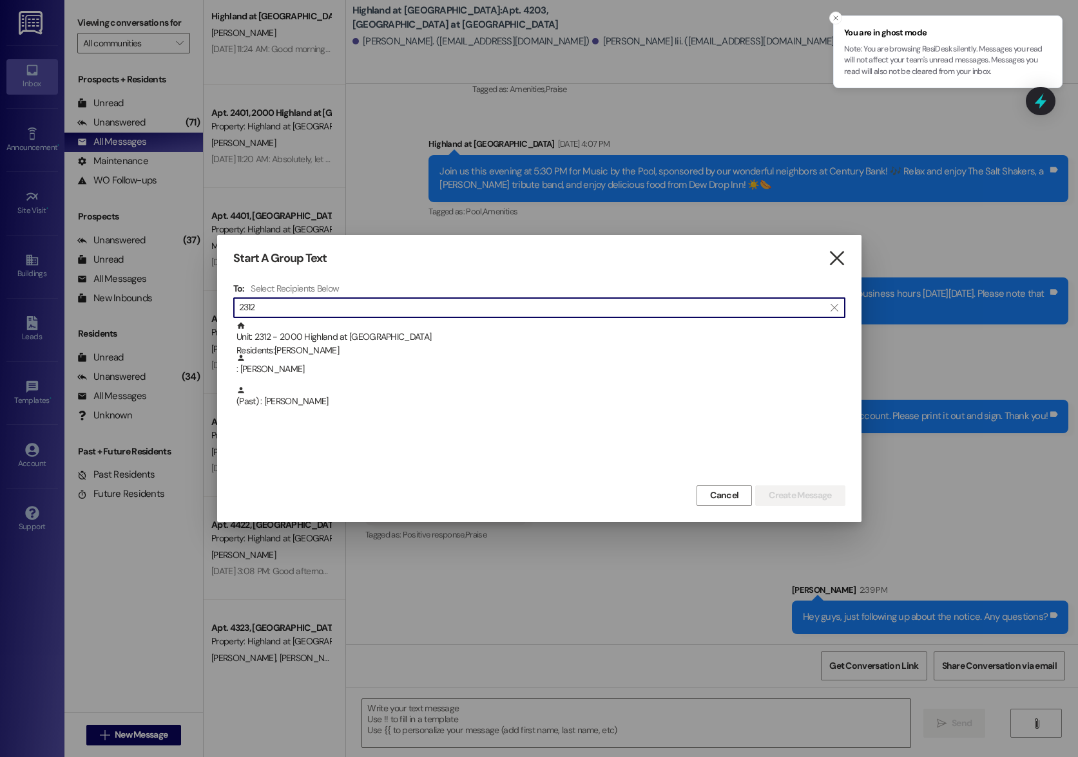
type input "2312"
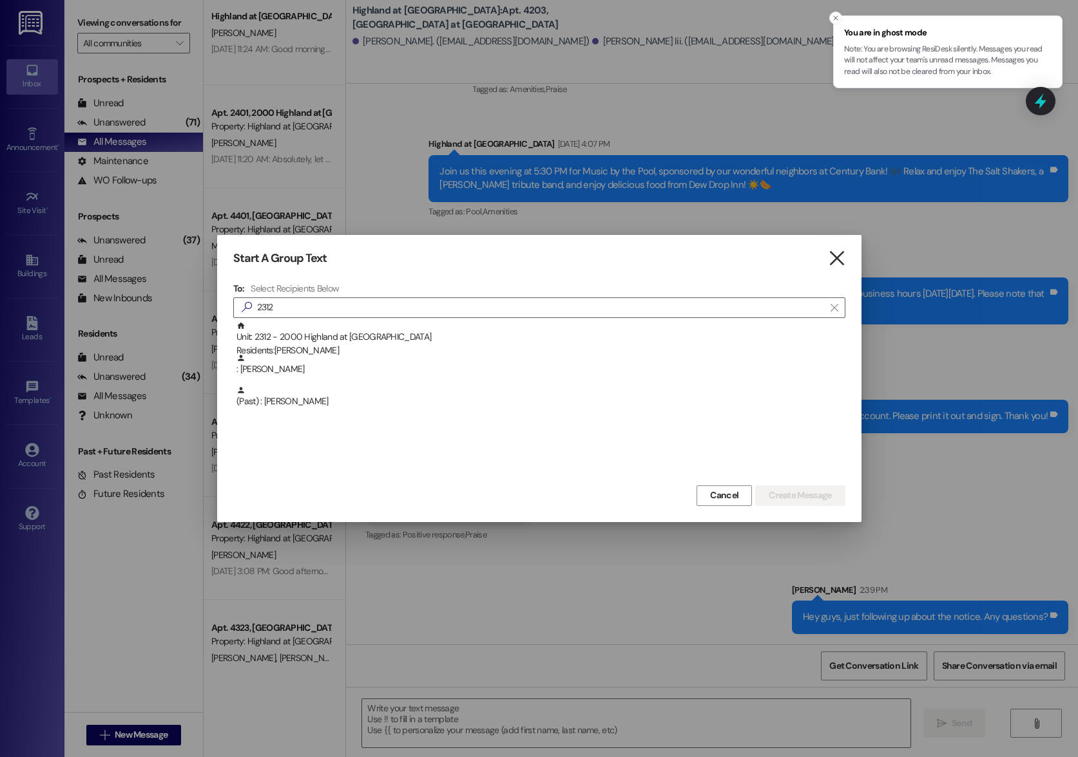
click at [836, 261] on icon "" at bounding box center [836, 259] width 17 height 14
